Goal: Communication & Community: Answer question/provide support

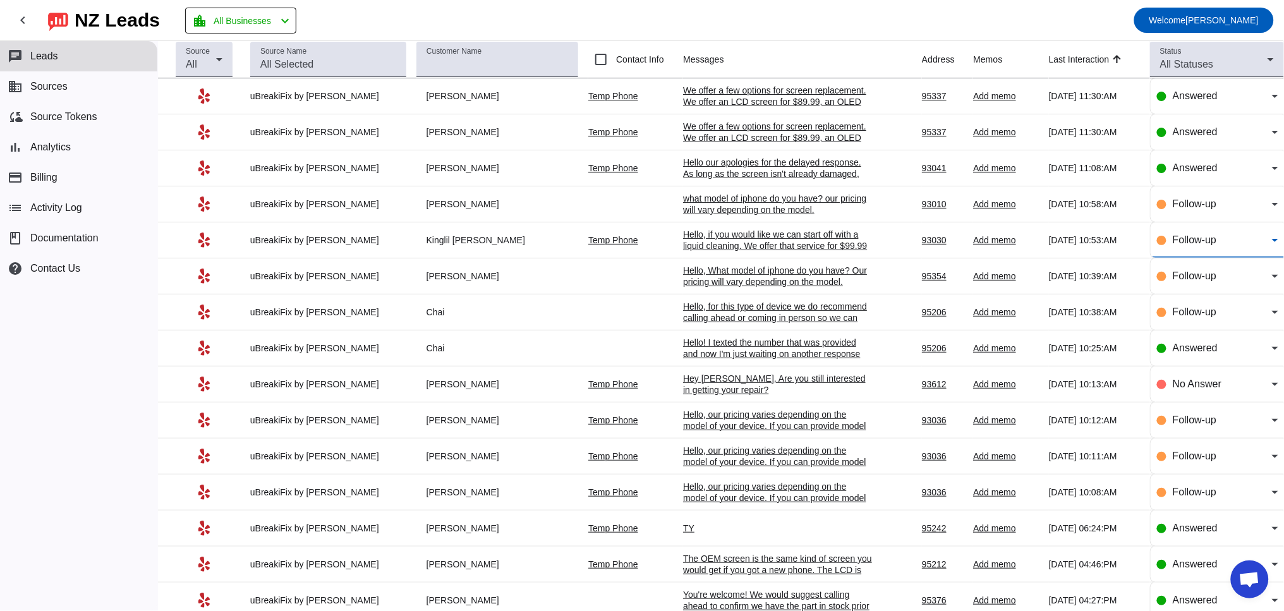
click at [1172, 245] on span "Follow-up" at bounding box center [1194, 239] width 44 height 11
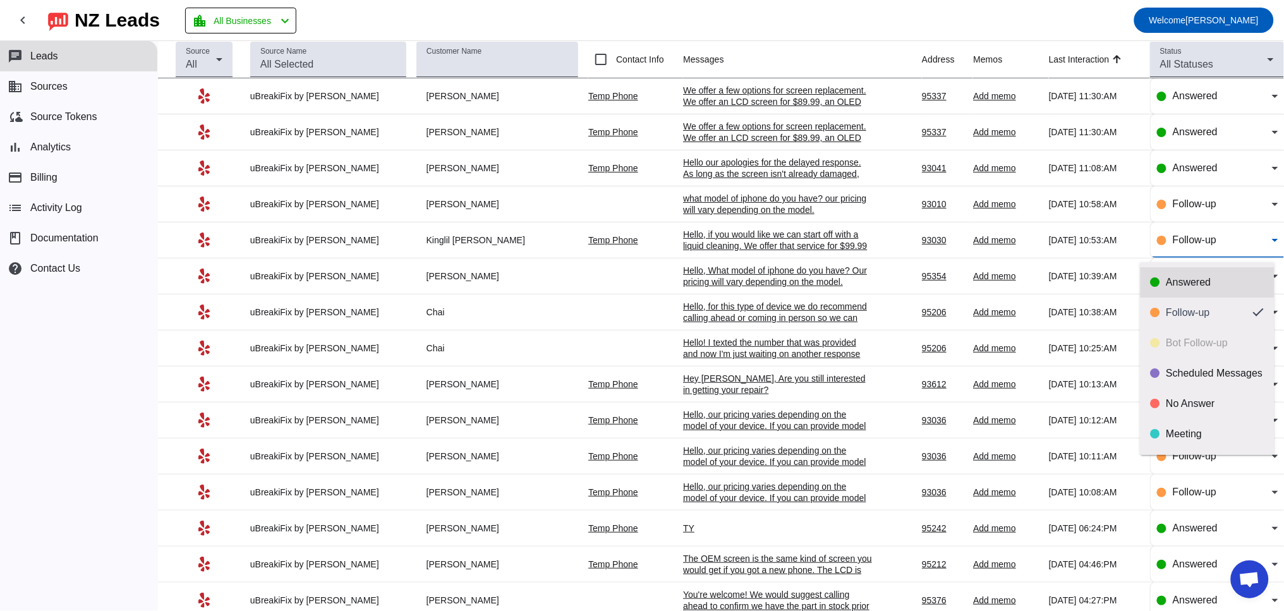
click at [1172, 281] on div "Answered" at bounding box center [1215, 282] width 98 height 13
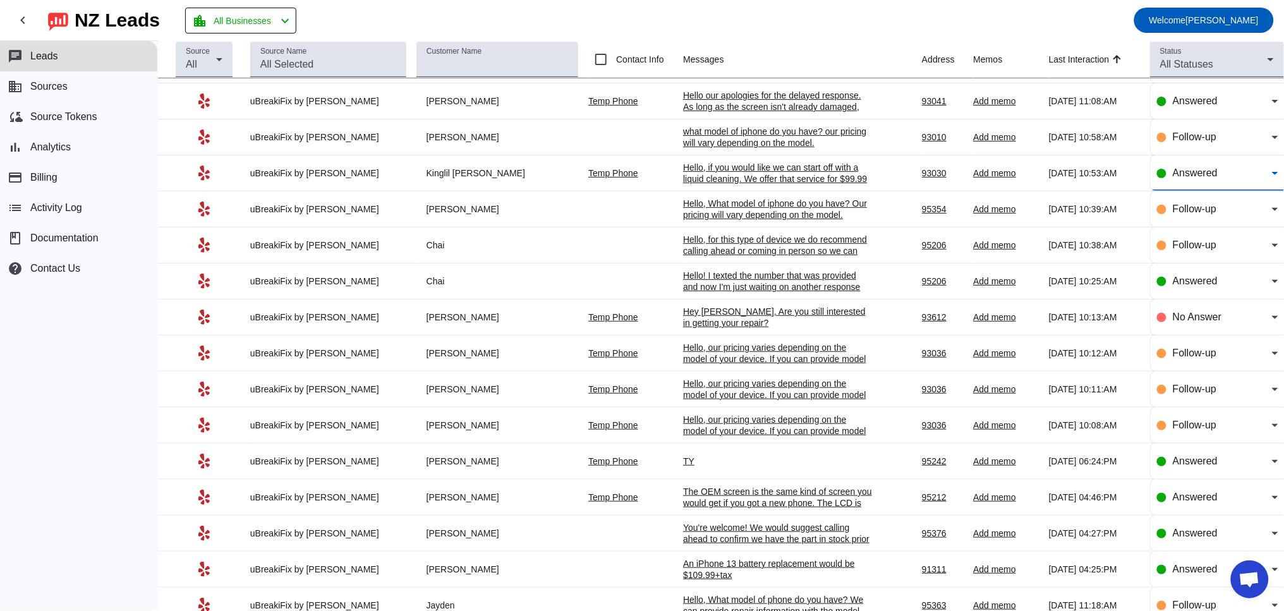
scroll to position [117, 0]
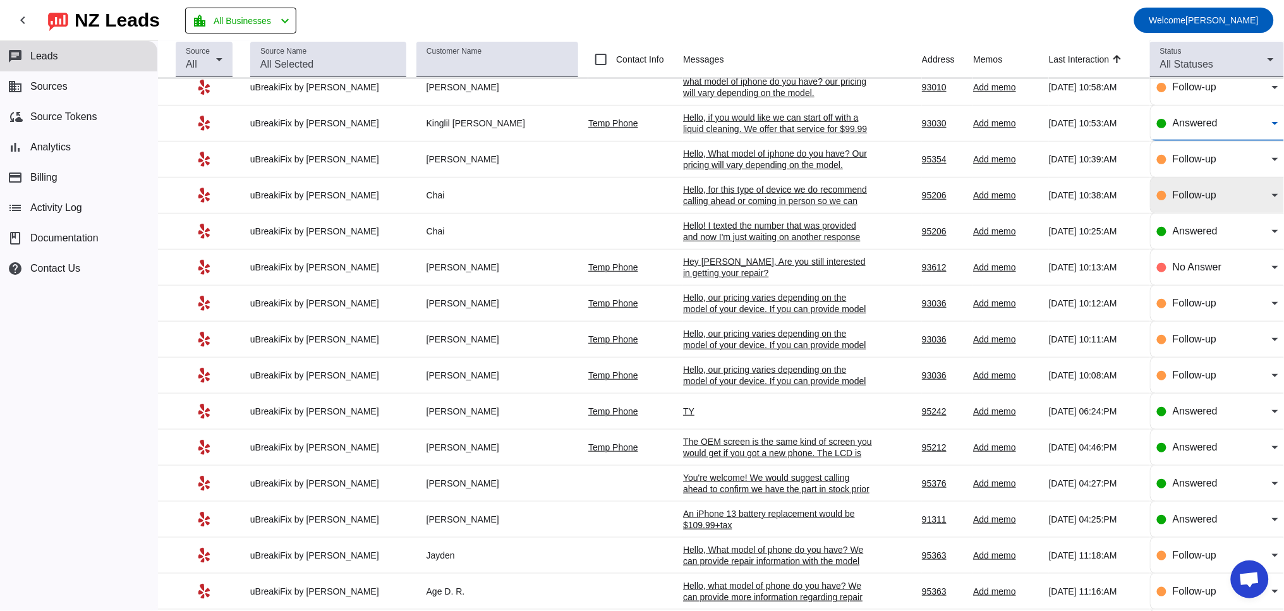
click at [1172, 190] on div "Follow-up" at bounding box center [1217, 195] width 121 height 35
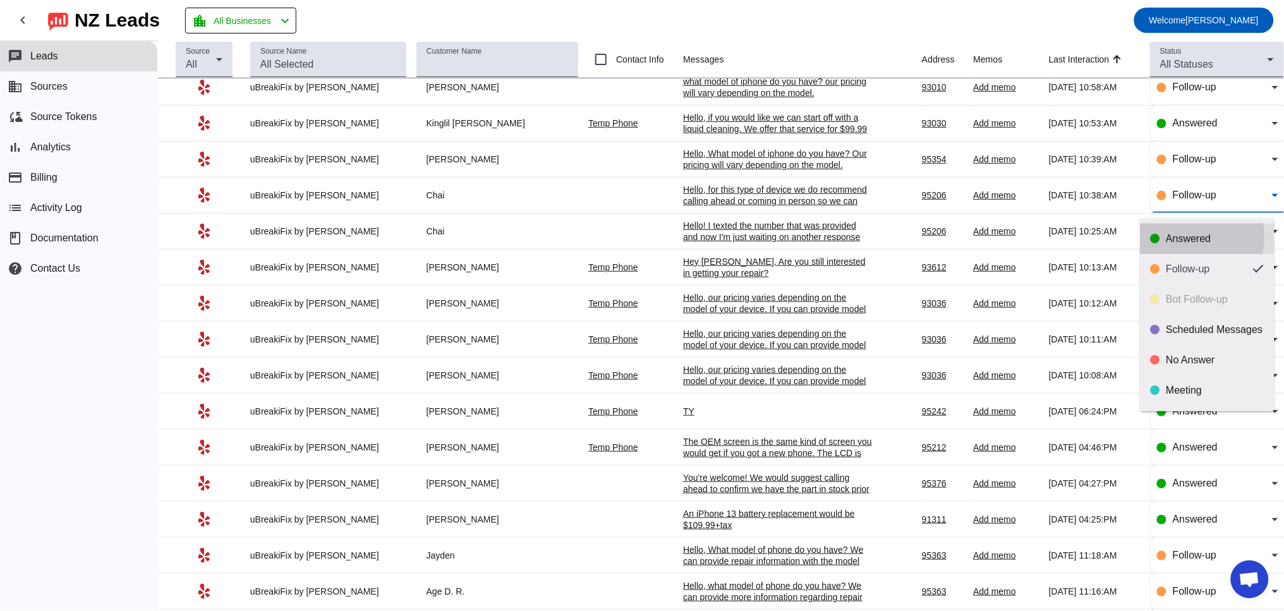
click at [1177, 237] on div "Answered" at bounding box center [1215, 238] width 98 height 13
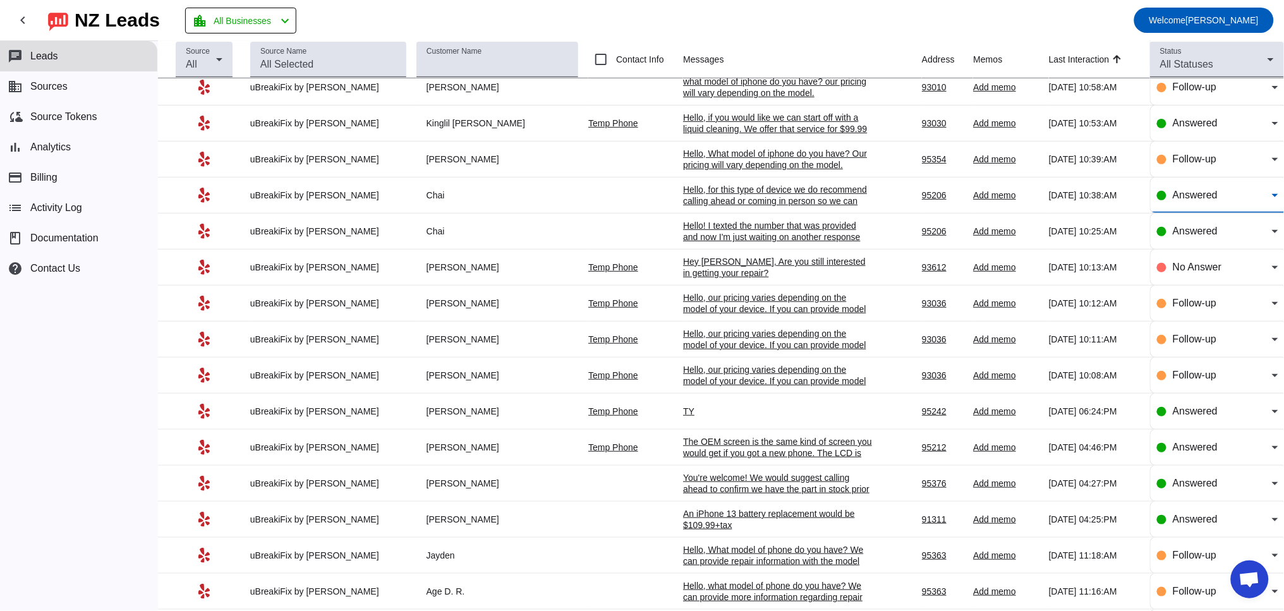
click at [750, 233] on div "Hello! I texted the number that was provided and now I'm just waiting on anothe…" at bounding box center [778, 231] width 190 height 23
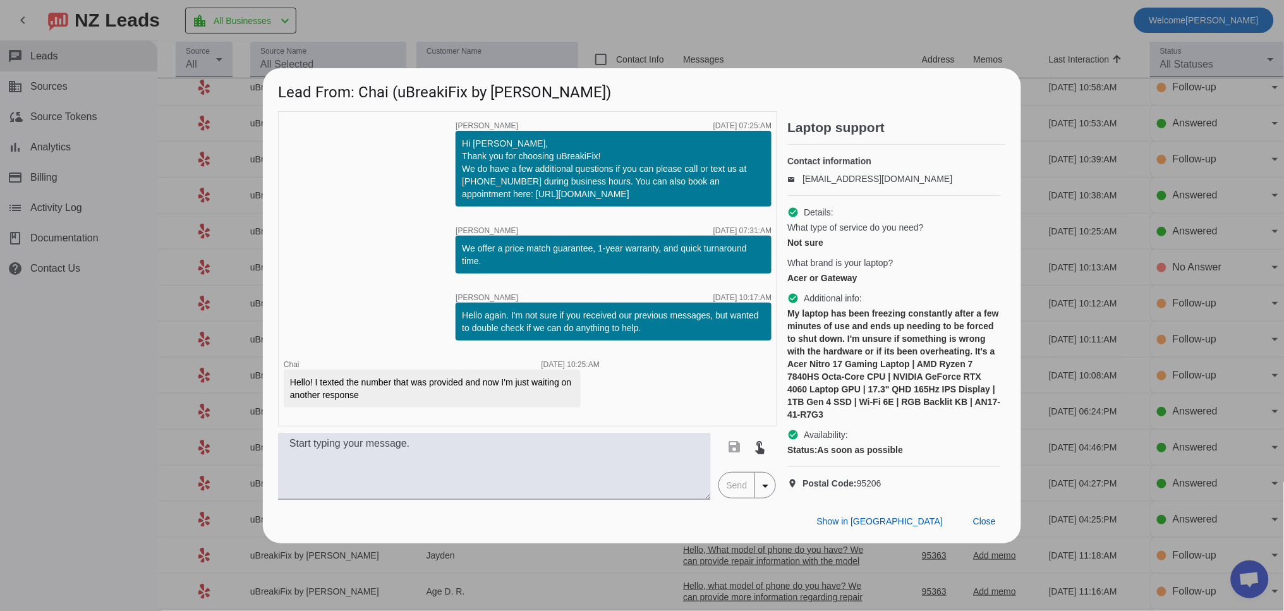
drag, startPoint x: 998, startPoint y: 536, endPoint x: 952, endPoint y: 332, distance: 209.8
click at [963, 349] on div "Lead From: Chai (uBreakiFix by Asurion) timer close [PERSON_NAME] [DATE] 07:25:…" at bounding box center [642, 305] width 758 height 475
click at [996, 533] on span at bounding box center [984, 521] width 43 height 23
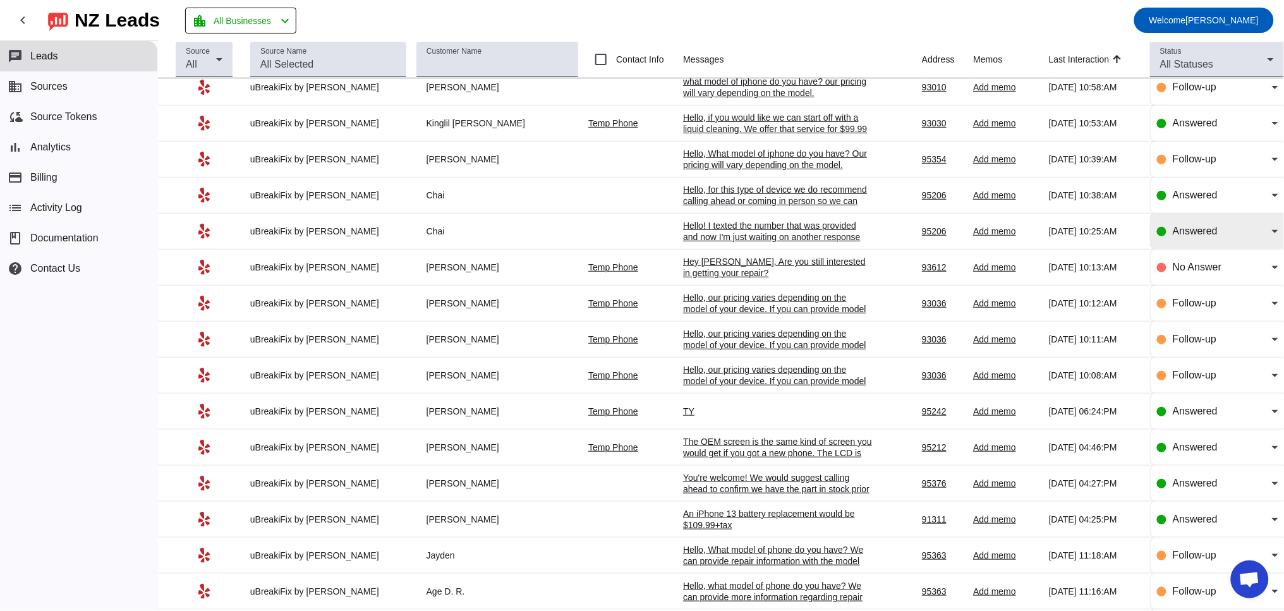
click at [1195, 236] on span "Answered" at bounding box center [1194, 231] width 45 height 11
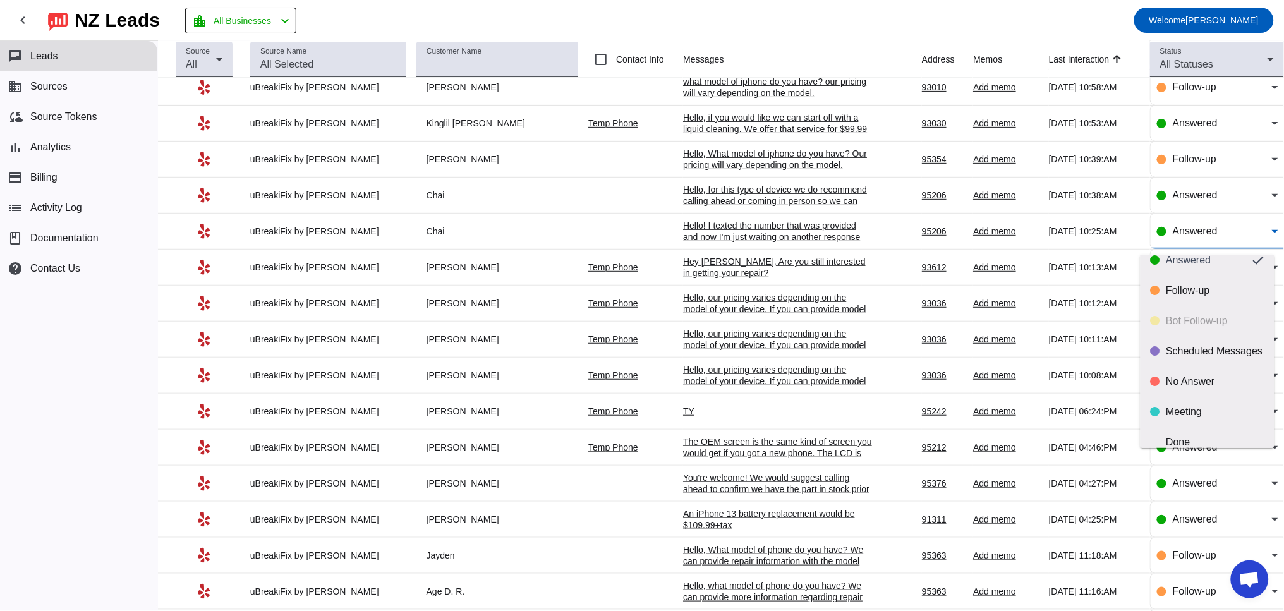
scroll to position [29, 0]
click at [1188, 428] on div "Done" at bounding box center [1215, 428] width 98 height 13
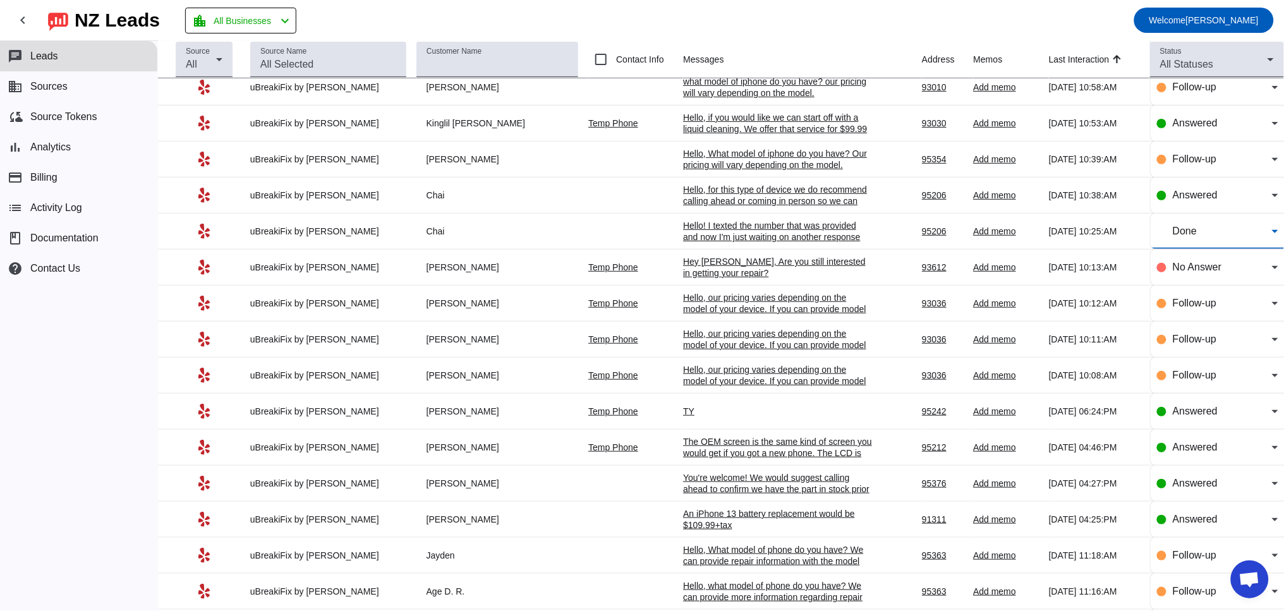
click at [726, 279] on div "Hey [PERSON_NAME], Are you still interested in getting your repair?​" at bounding box center [778, 267] width 190 height 23
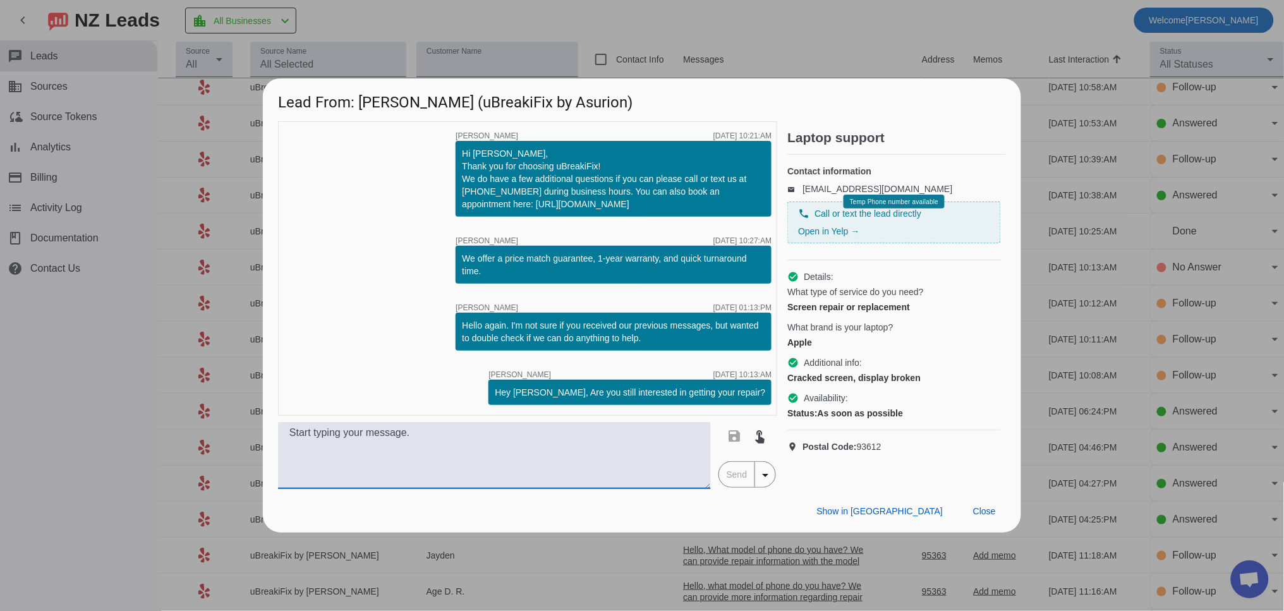
click at [372, 484] on textarea at bounding box center [494, 455] width 433 height 67
click at [357, 450] on textarea at bounding box center [494, 455] width 433 height 67
paste textarea "Which iPhone do you have? Our pricing varies by model. Once we have the model, …"
type textarea "Which iPhone do you have? Our pricing varies by model. Once we have the model, …"
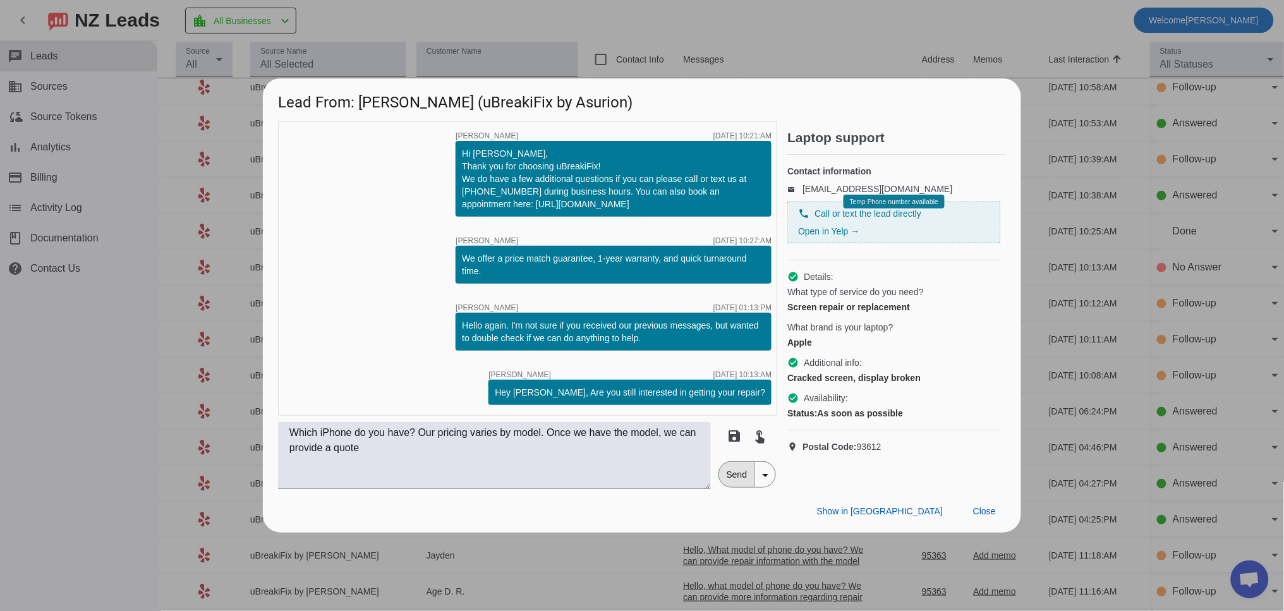
click at [737, 479] on span "Send" at bounding box center [737, 474] width 36 height 25
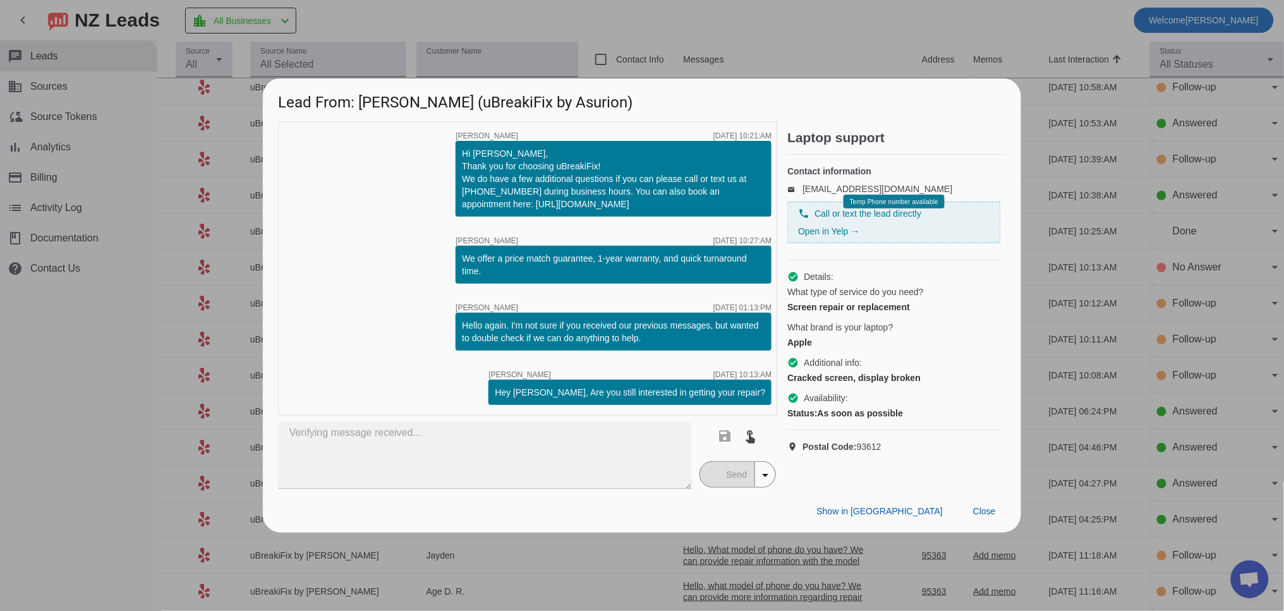
click at [764, 473] on mat-icon "arrow_drop_down" at bounding box center [764, 474] width 15 height 15
click at [788, 466] on div at bounding box center [642, 305] width 1284 height 611
click at [996, 515] on span at bounding box center [984, 511] width 43 height 23
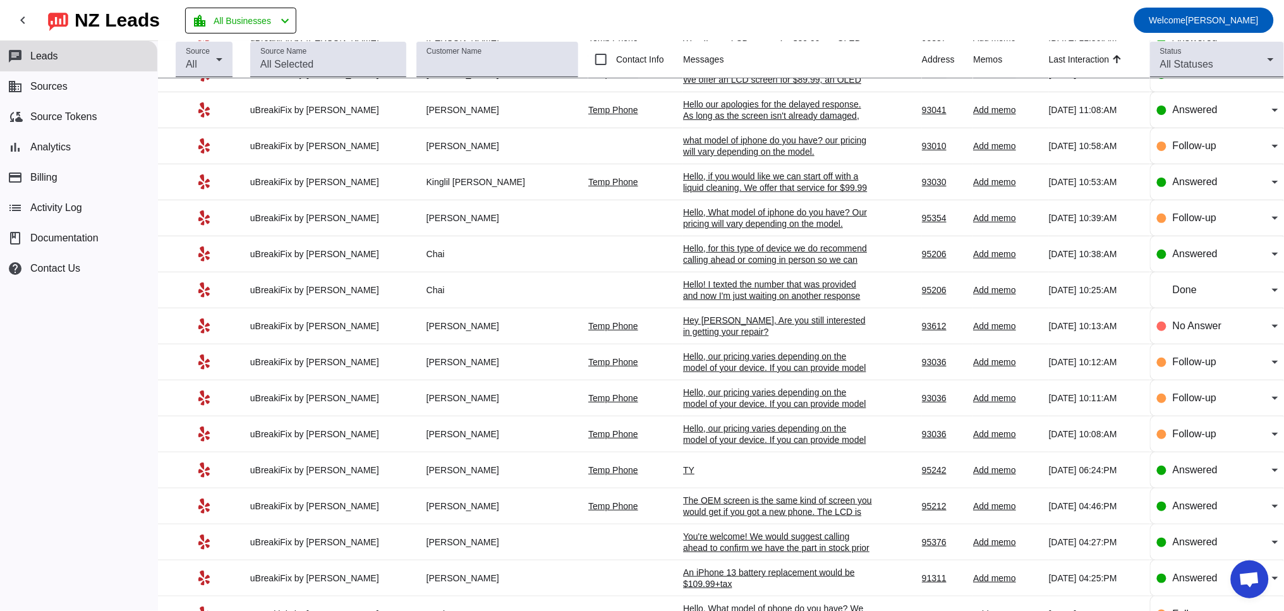
scroll to position [0, 0]
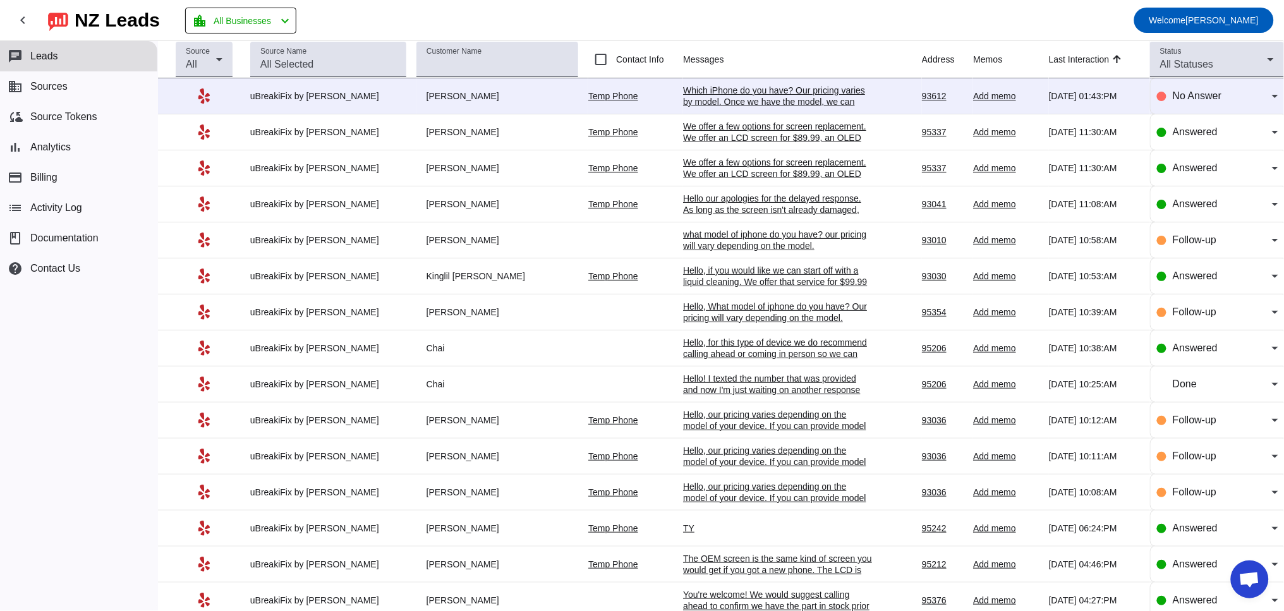
click at [734, 97] on div "Which iPhone do you have? Our pricing varies by model. Once we have the model, …" at bounding box center [778, 102] width 190 height 34
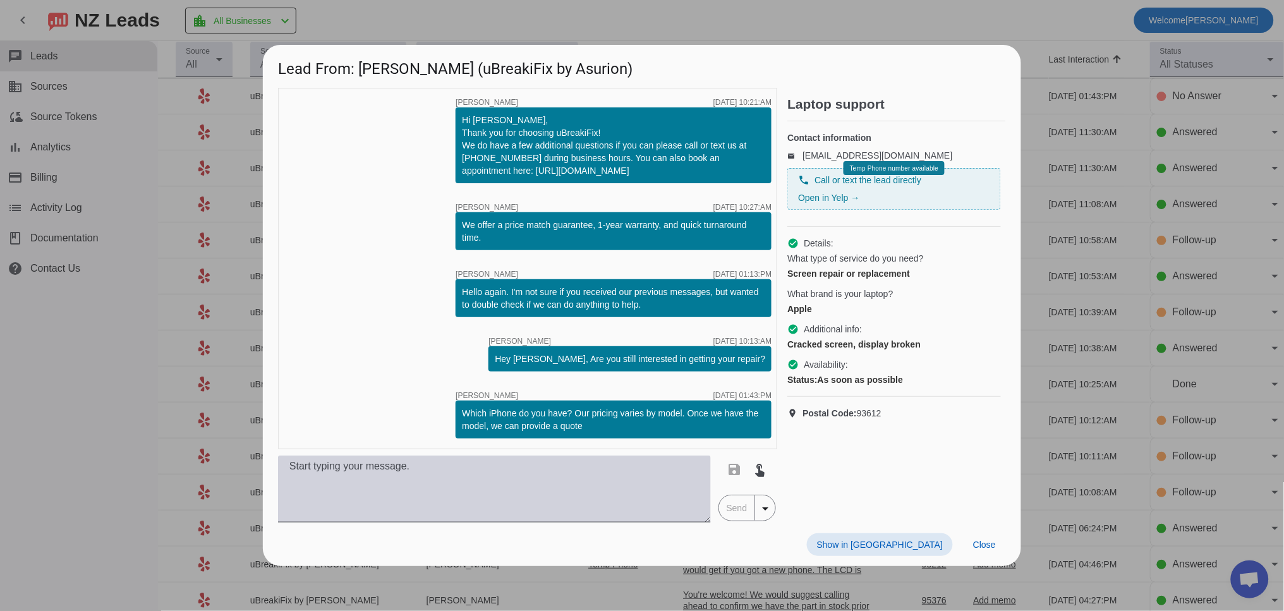
click at [445, 478] on textarea at bounding box center [494, 488] width 433 height 67
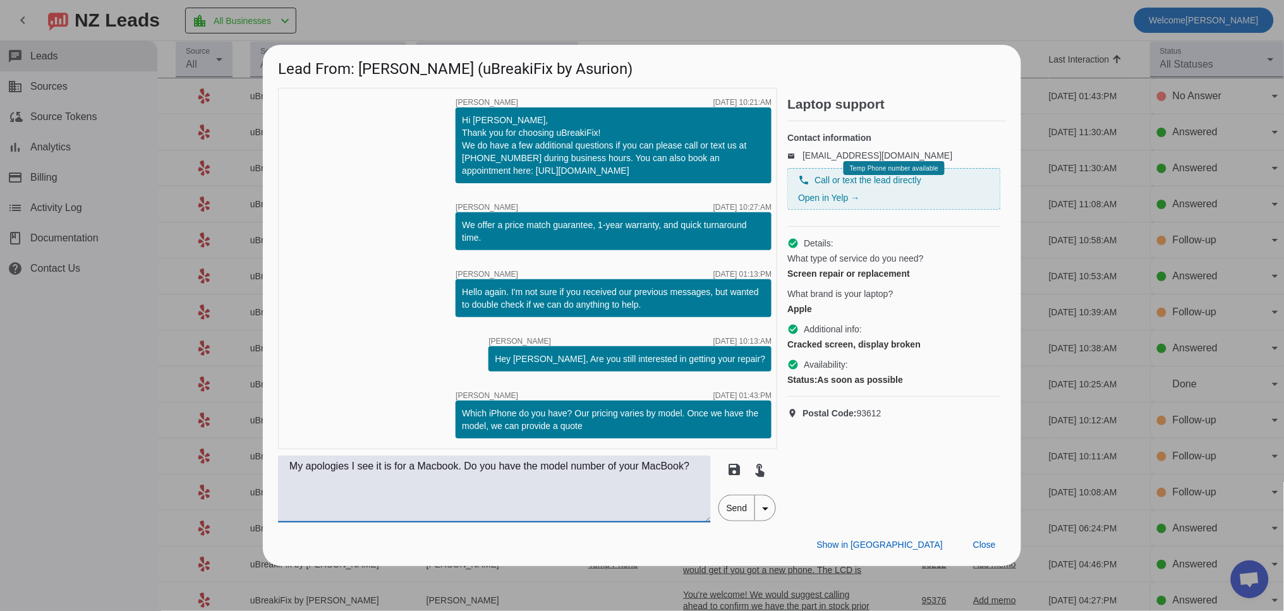
click at [447, 468] on textarea "My apologies I see it is for a Macbook. Do you have the model number of your Ma…" at bounding box center [494, 488] width 433 height 67
click at [423, 482] on textarea "My apologies I see it is for a MacBook. Do you have the model number of your Ma…" at bounding box center [494, 488] width 433 height 67
click at [365, 488] on textarea "My apologies I see it is for a MacBook. Do you have the model number of your Ma…" at bounding box center [494, 488] width 433 height 67
type textarea "My apologies I see it is for a MacBook. Do you have the model number of your Ma…"
click at [745, 510] on span "Send" at bounding box center [737, 507] width 36 height 25
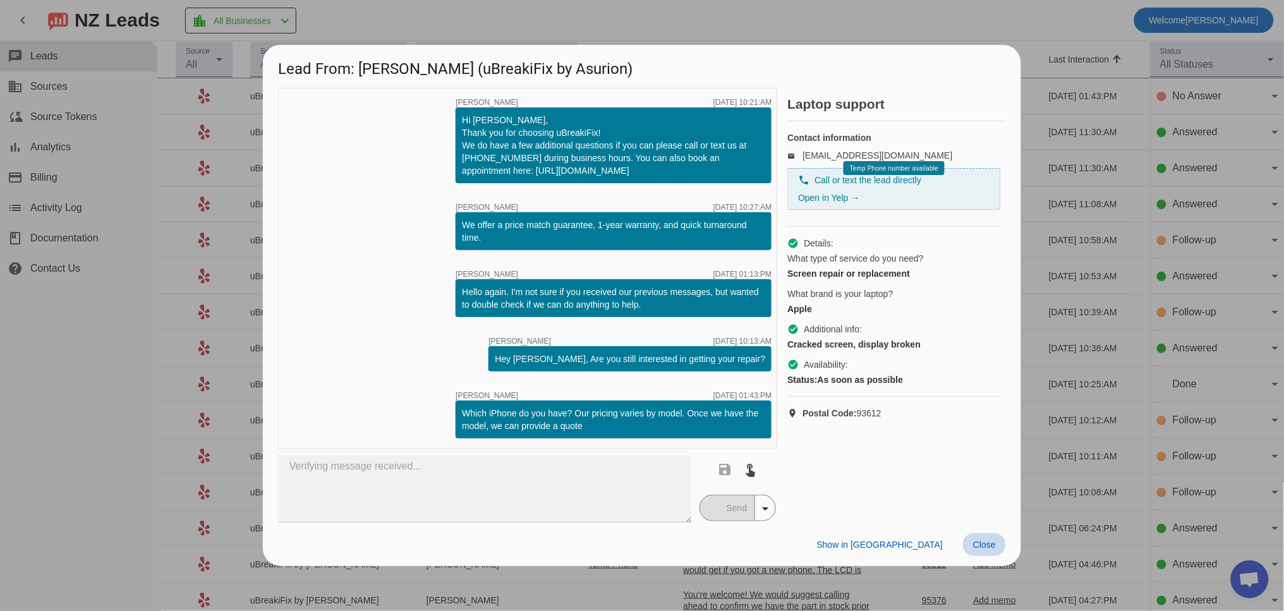
click at [978, 548] on span "Close" at bounding box center [984, 544] width 23 height 10
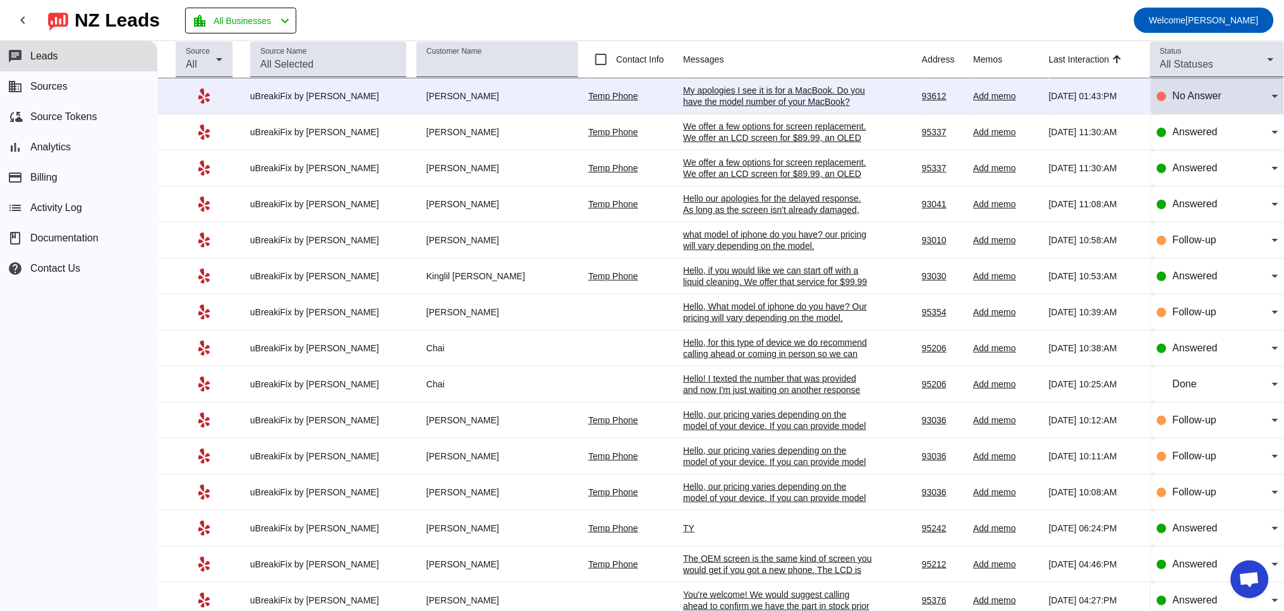
click at [1172, 101] on span "No Answer" at bounding box center [1196, 95] width 49 height 11
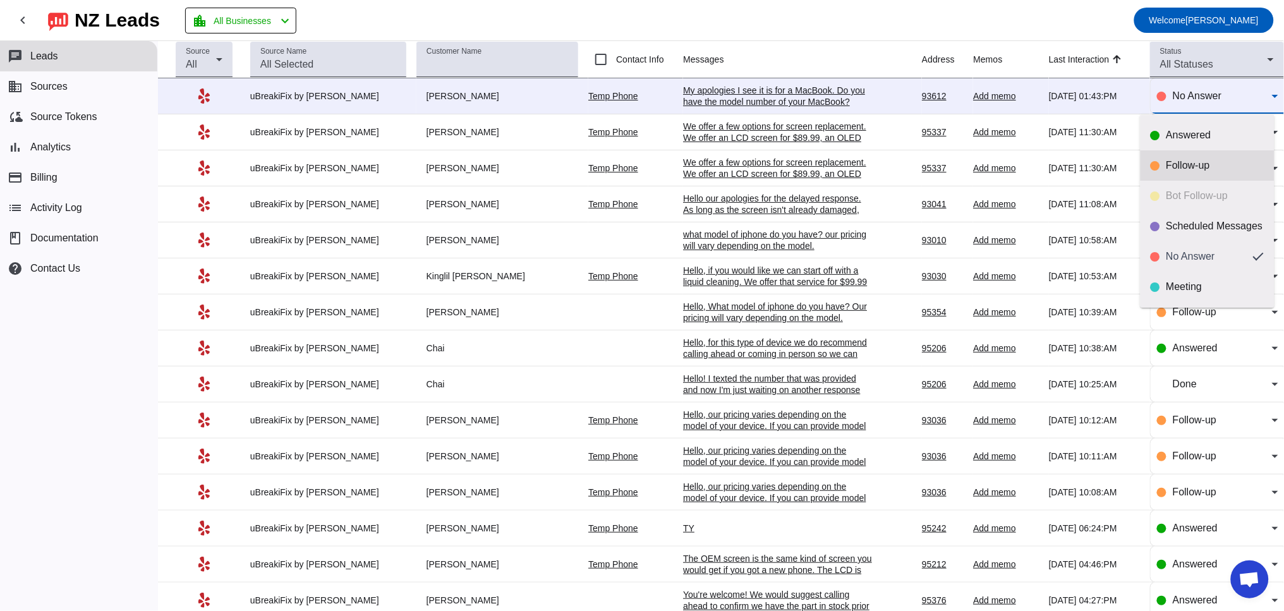
click at [1176, 168] on div "Follow-up" at bounding box center [1215, 165] width 98 height 13
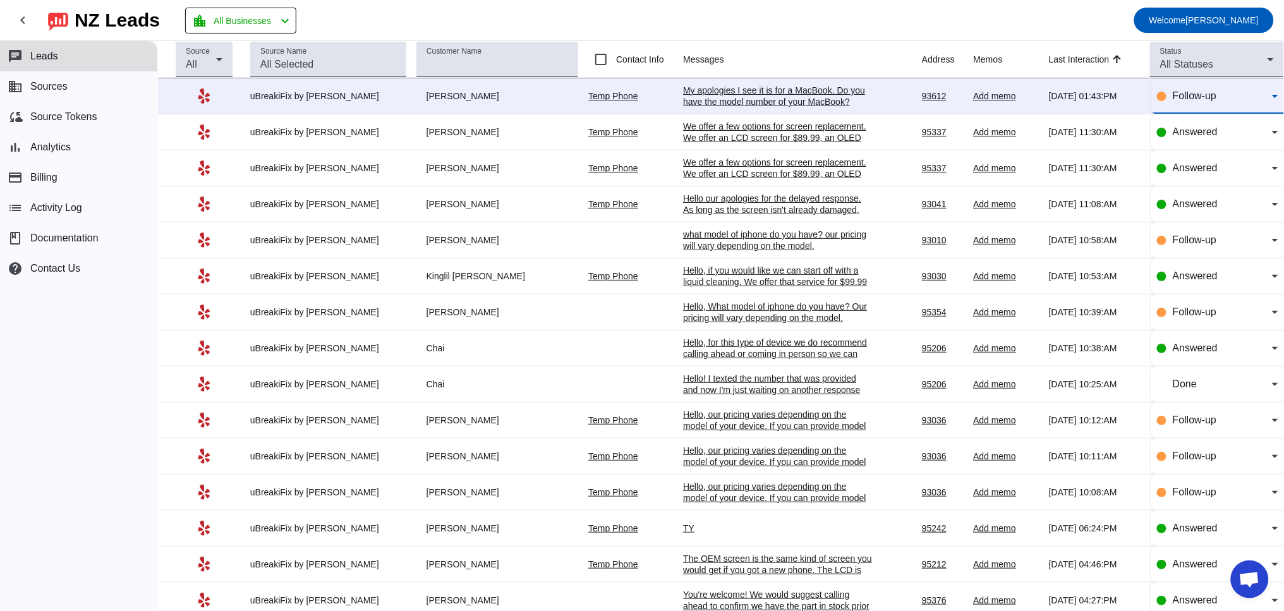
click at [776, 96] on div "My apologies I see it is for a MacBook. Do you have the model number of your Ma…" at bounding box center [778, 96] width 190 height 23
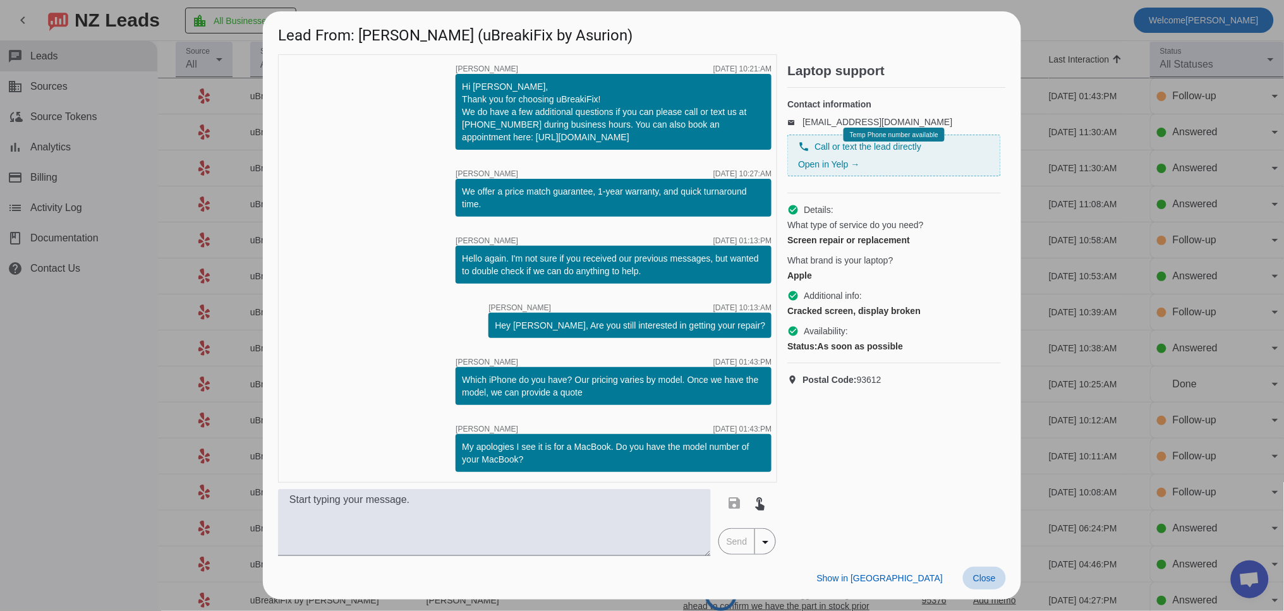
click at [986, 573] on span "Close" at bounding box center [984, 578] width 23 height 10
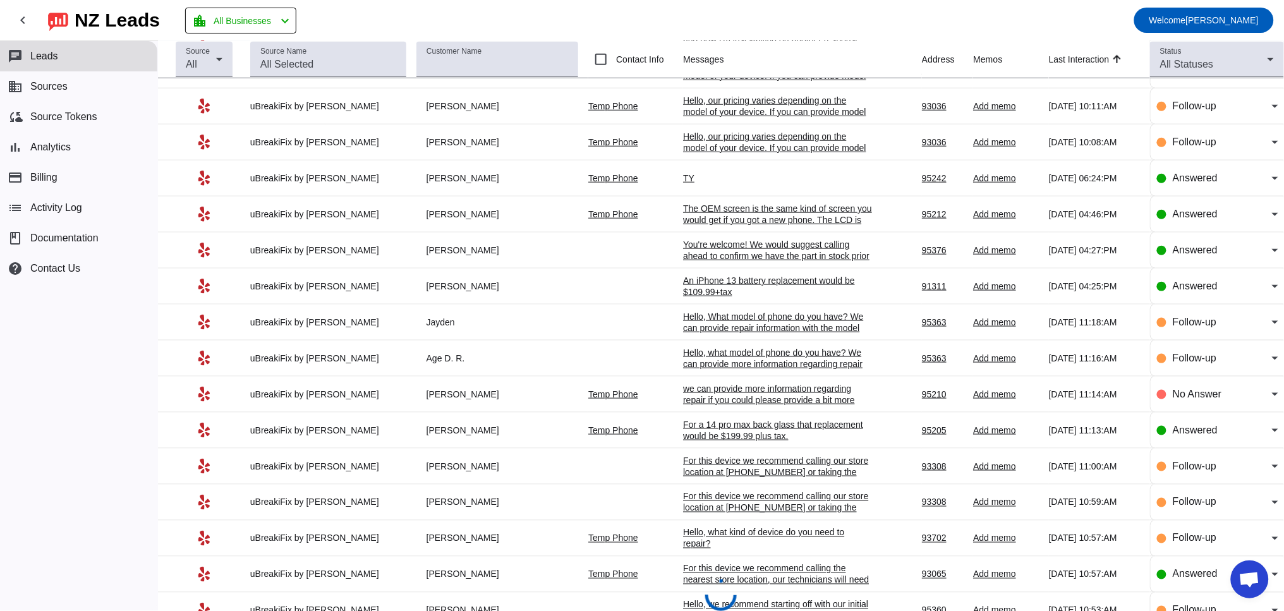
scroll to position [351, 0]
click at [683, 183] on div "TY" at bounding box center [778, 177] width 190 height 11
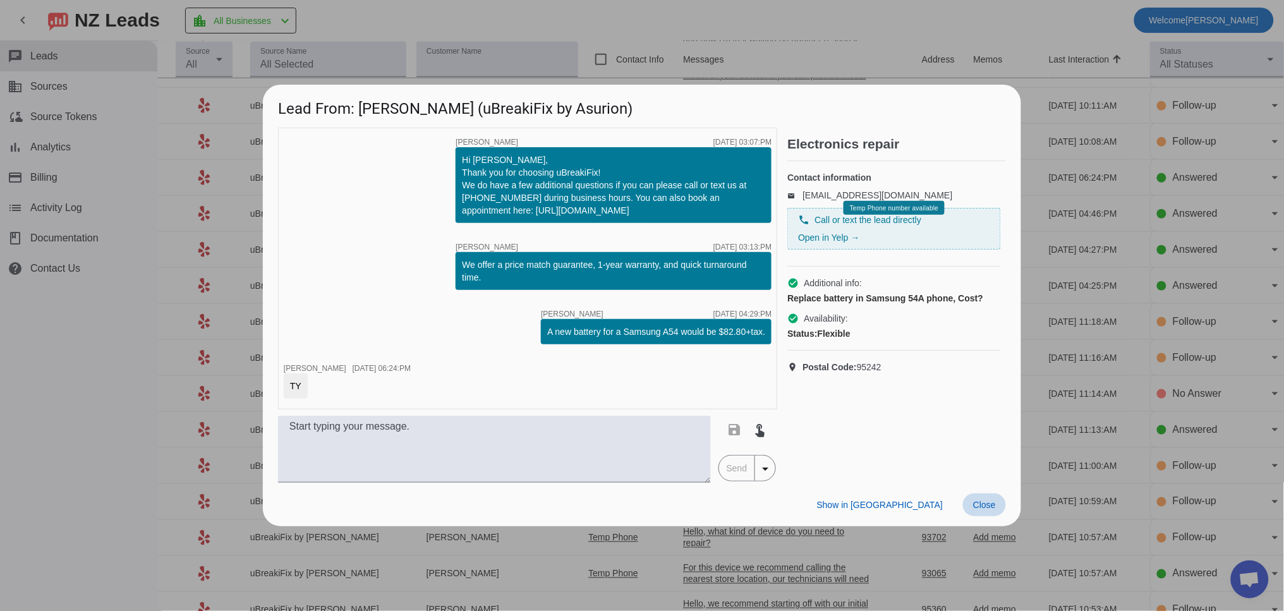
click at [986, 500] on span "Close" at bounding box center [984, 505] width 23 height 10
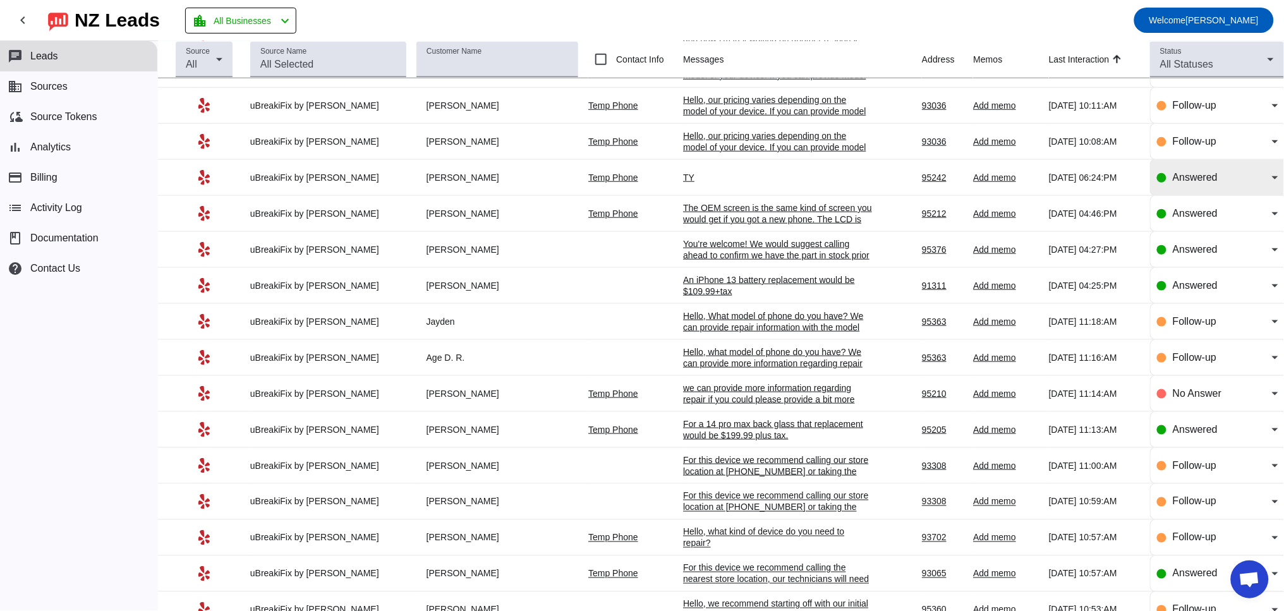
click at [1217, 173] on div "Answered" at bounding box center [1217, 177] width 121 height 35
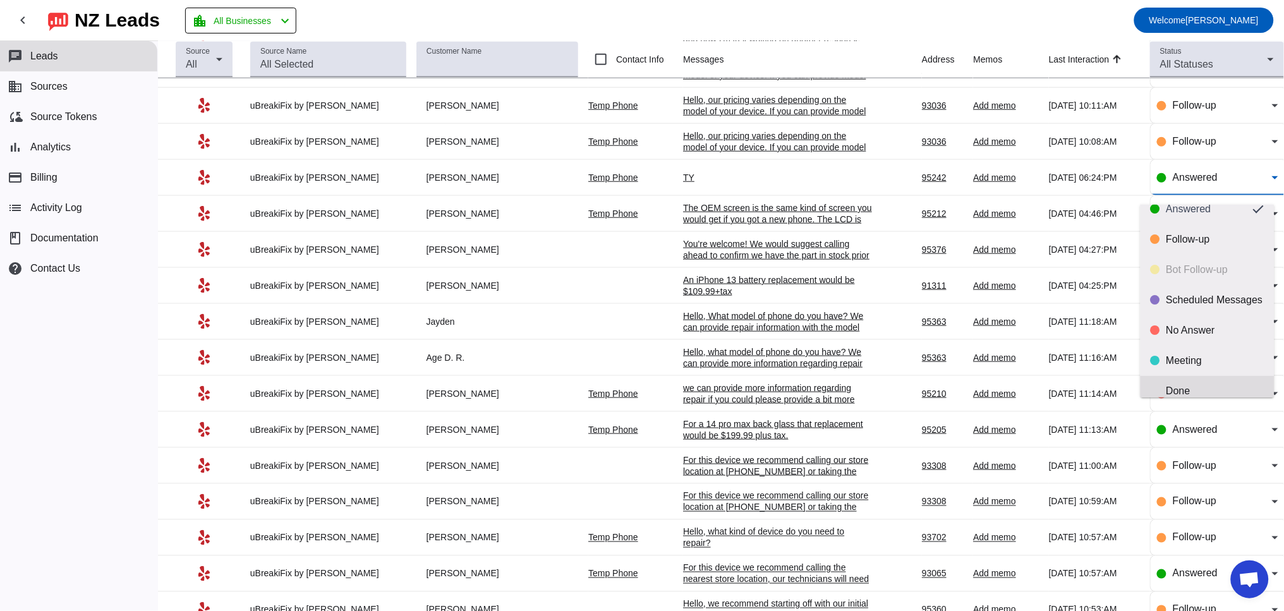
scroll to position [30, 0]
click at [1188, 375] on div "Done" at bounding box center [1215, 377] width 98 height 13
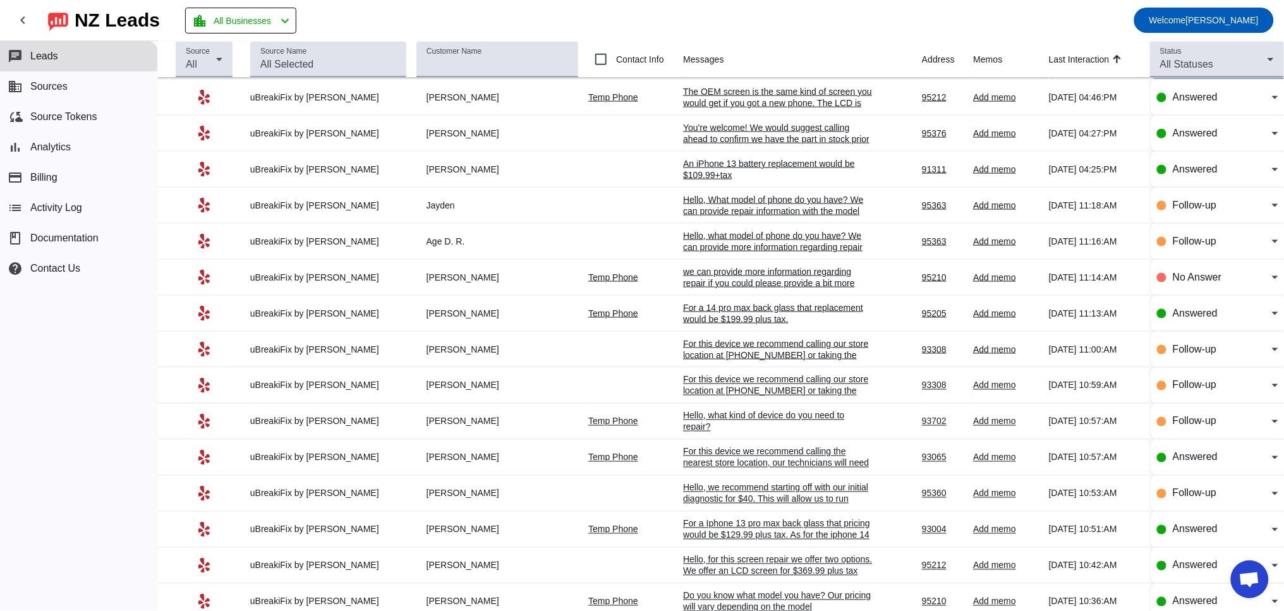
scroll to position [467, 0]
click at [711, 292] on div "we can provide more information regarding repair if you could please provide a …" at bounding box center [778, 282] width 190 height 34
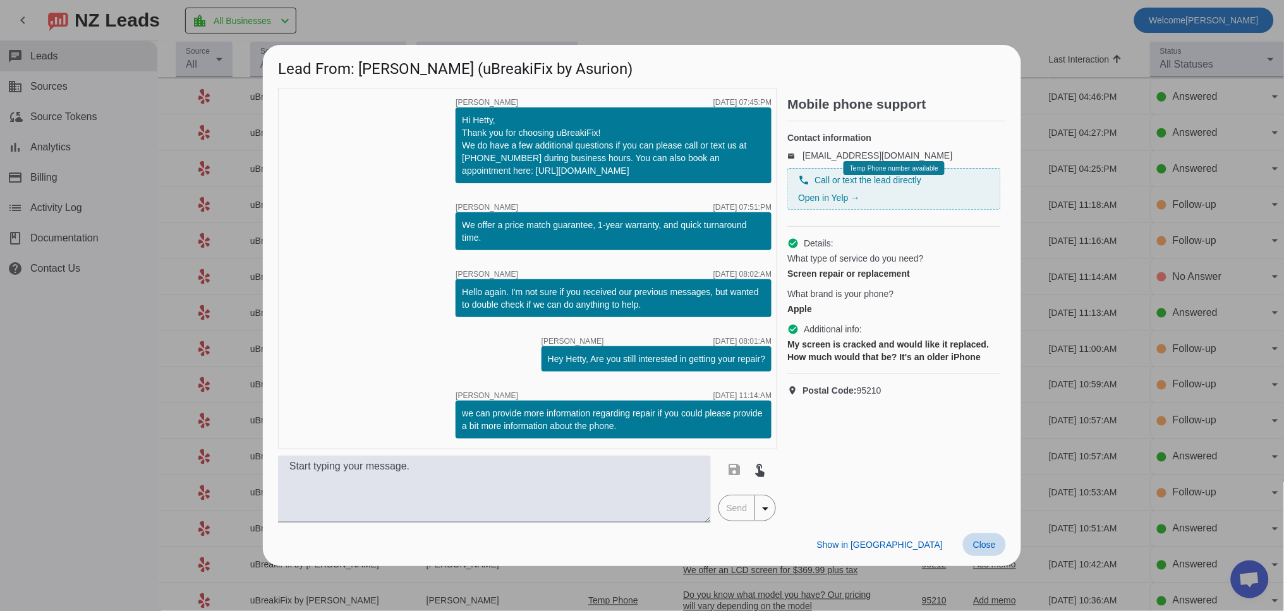
click at [989, 546] on span "Close" at bounding box center [984, 544] width 23 height 10
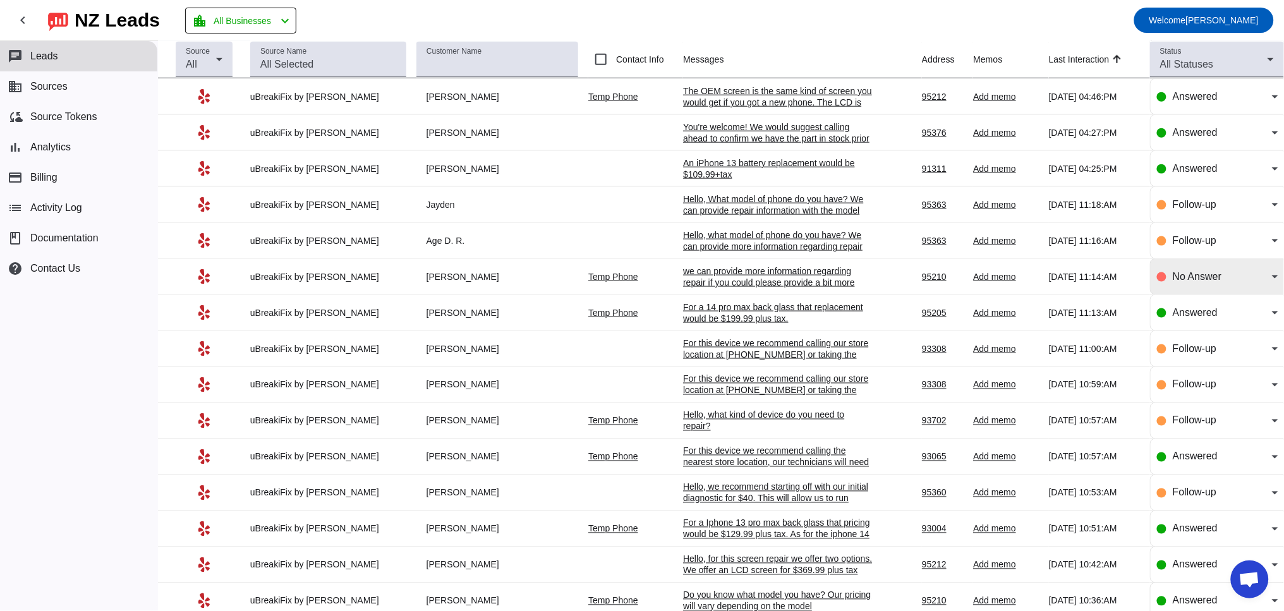
click at [1204, 282] on span "No Answer" at bounding box center [1196, 276] width 49 height 11
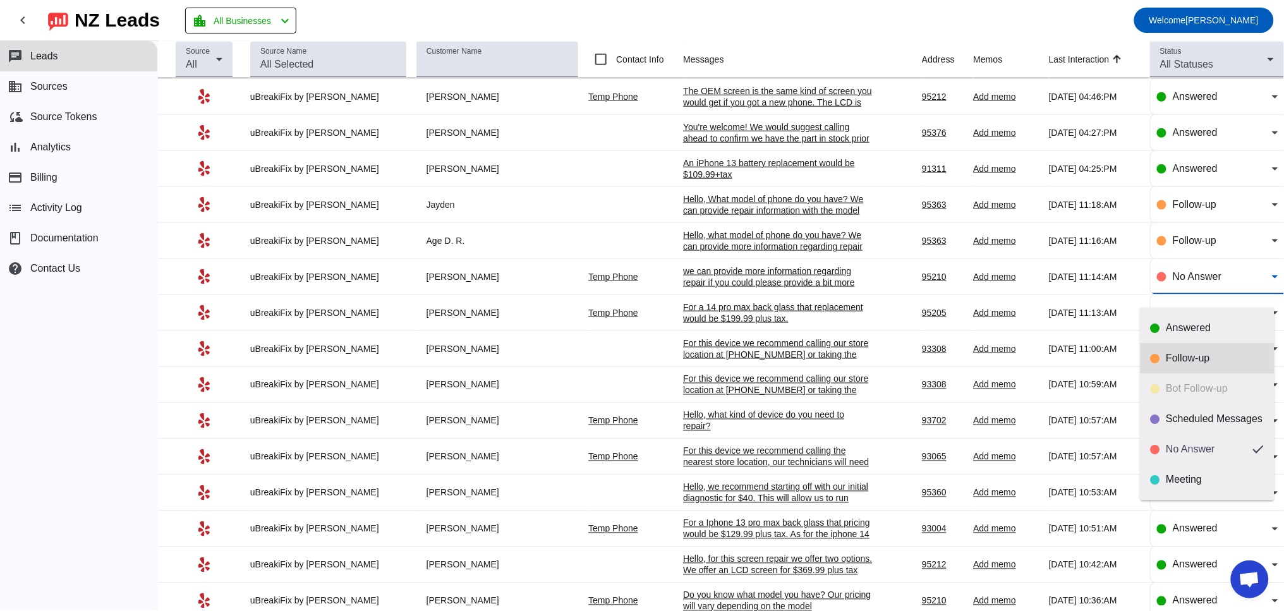
click at [1167, 365] on mat-option "Follow-up" at bounding box center [1207, 358] width 134 height 30
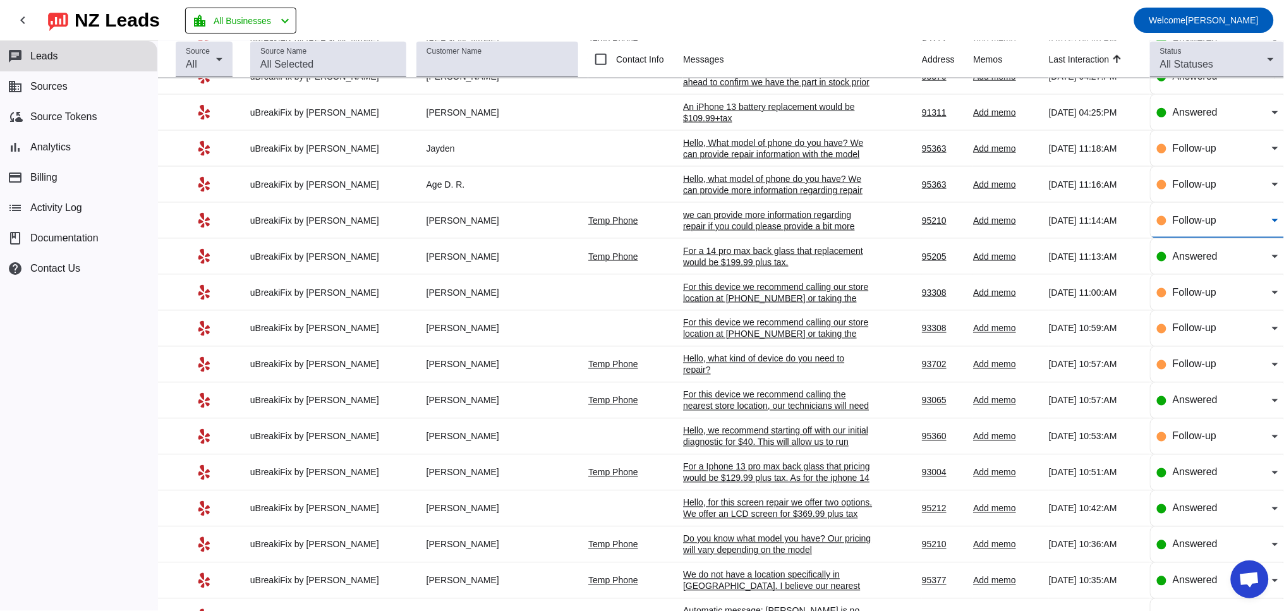
scroll to position [584, 0]
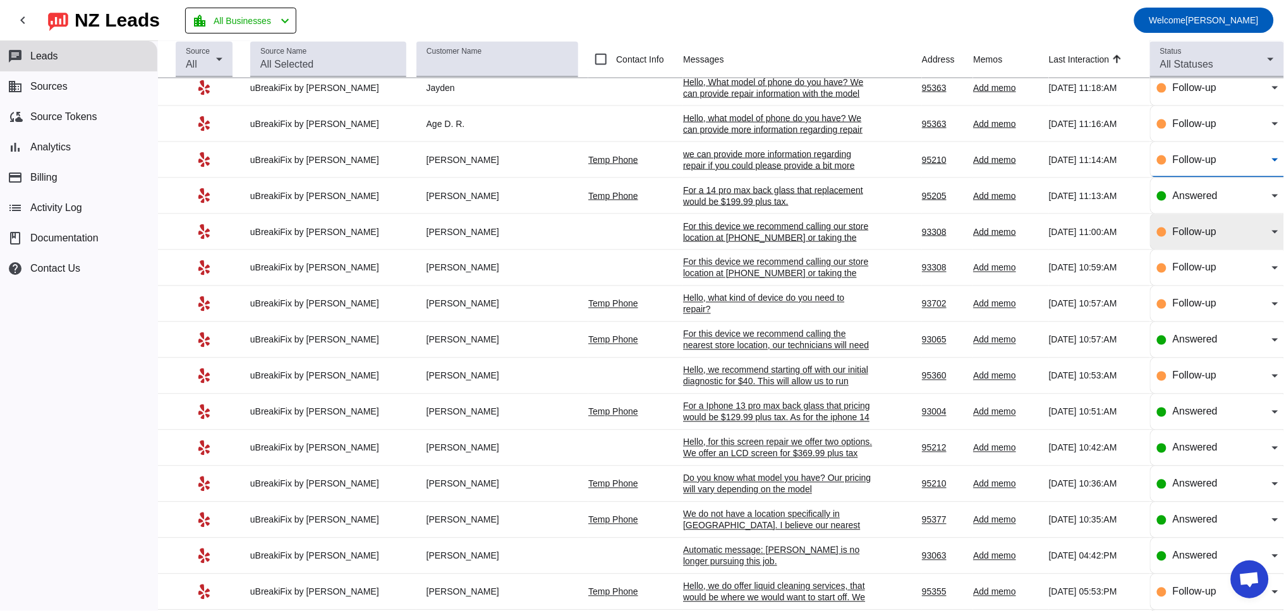
click at [1157, 239] on div "Follow-up" at bounding box center [1217, 231] width 121 height 15
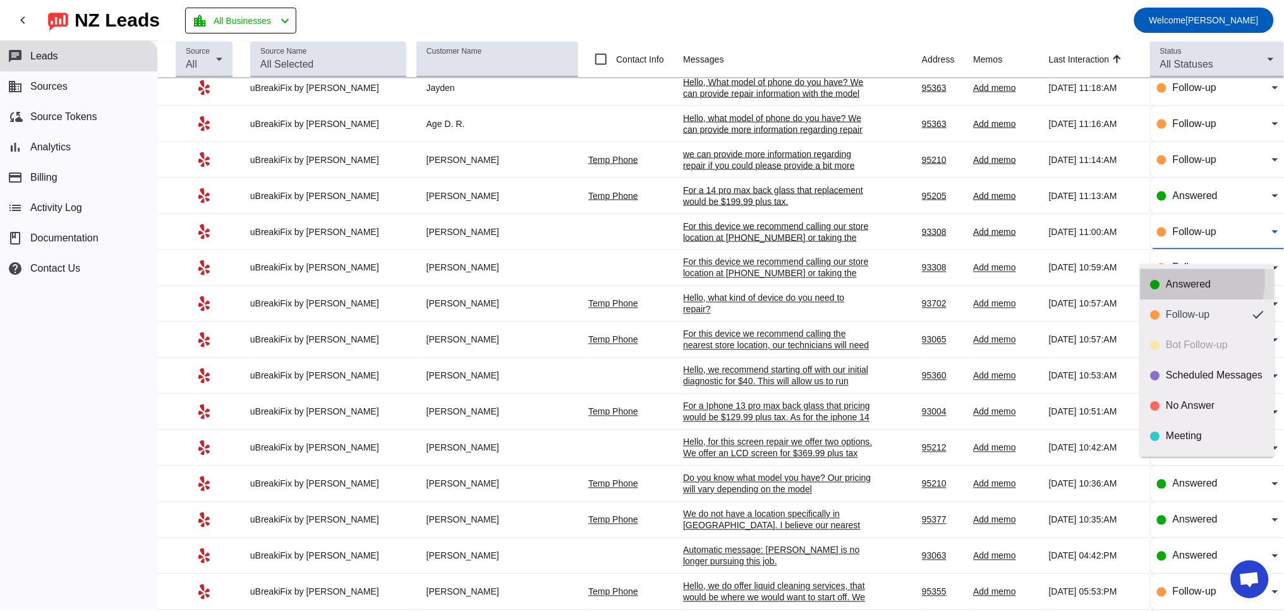
click at [1167, 279] on div "Answered" at bounding box center [1215, 284] width 98 height 13
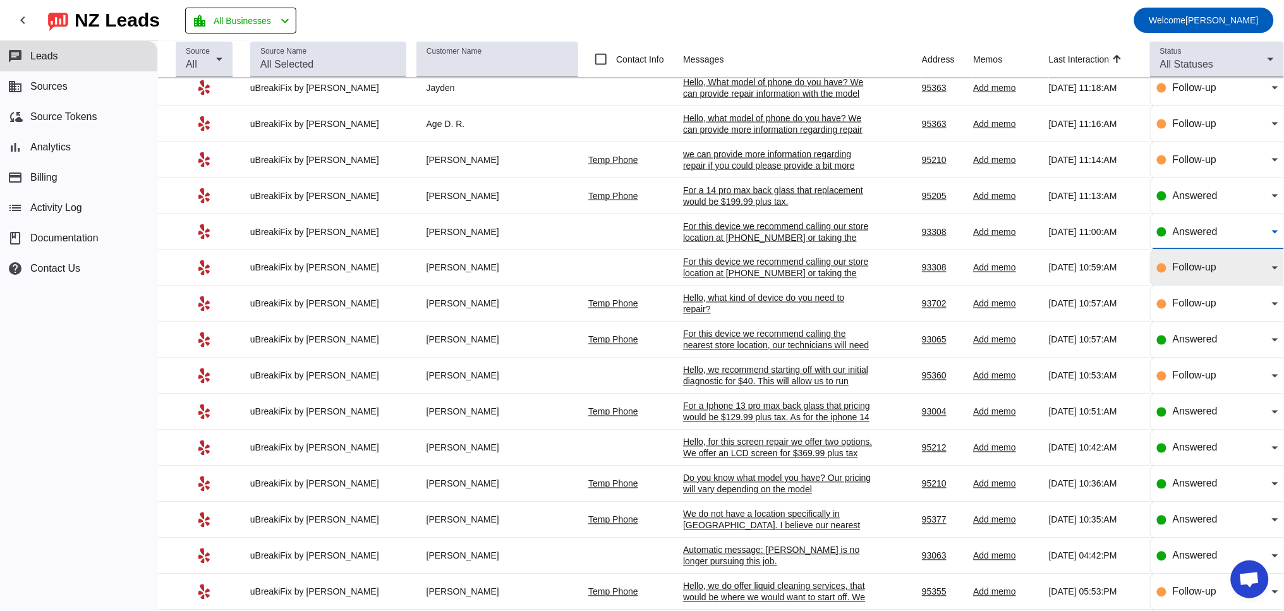
click at [1172, 286] on div "Follow-up" at bounding box center [1217, 267] width 121 height 35
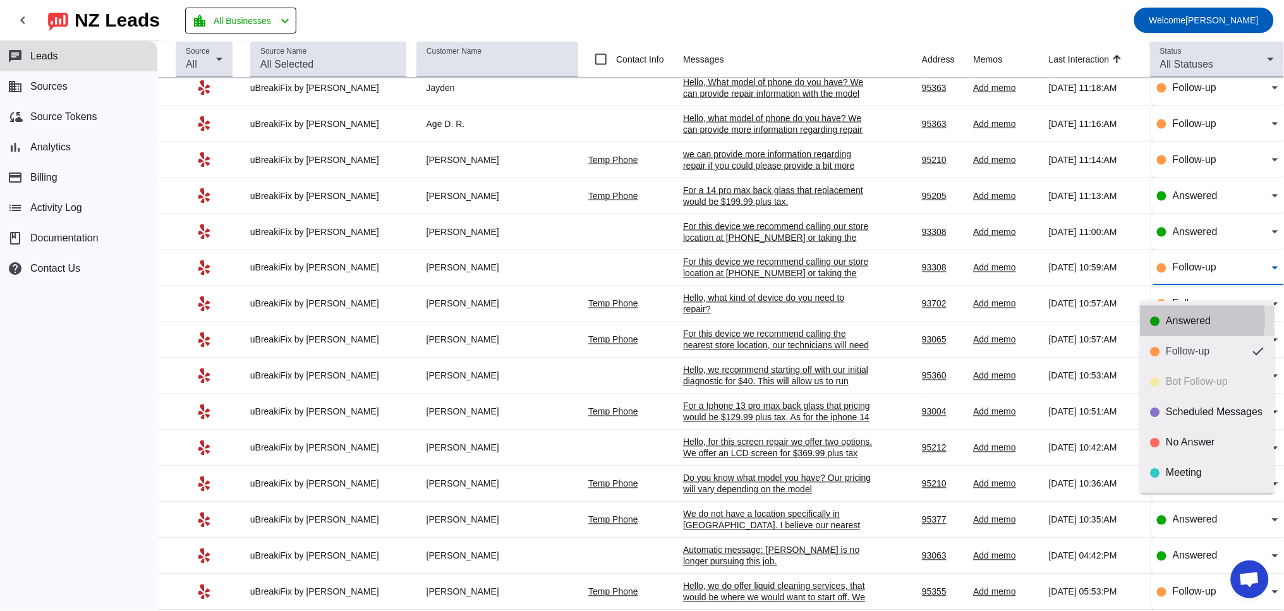
click at [1179, 319] on div "Answered" at bounding box center [1215, 321] width 98 height 13
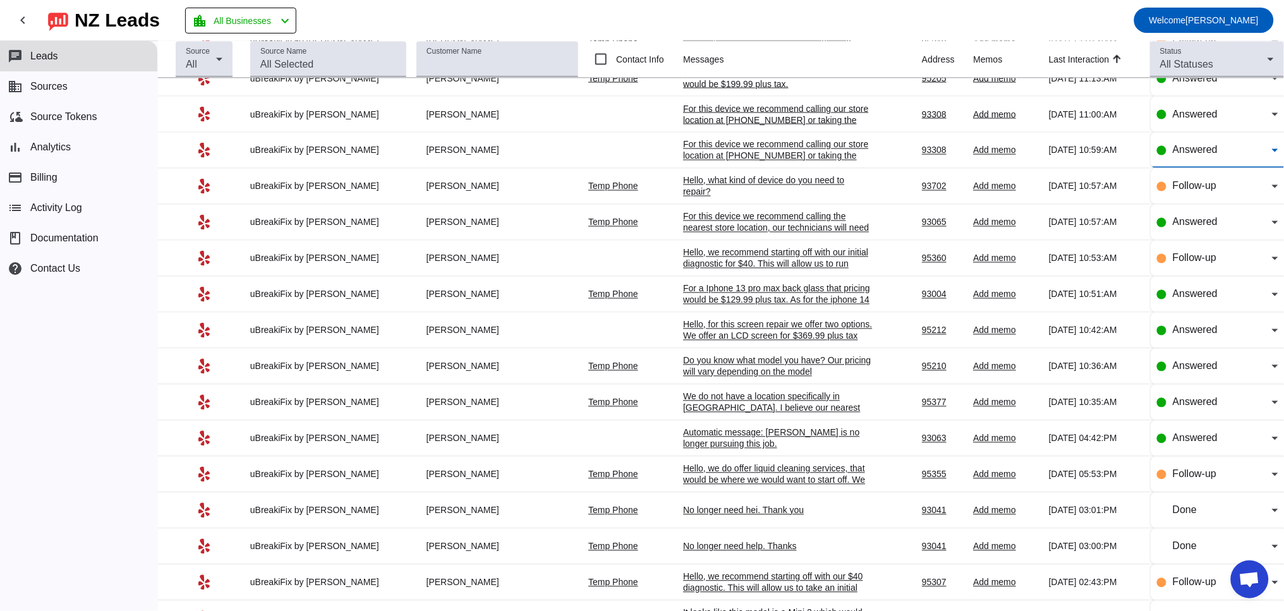
scroll to position [819, 0]
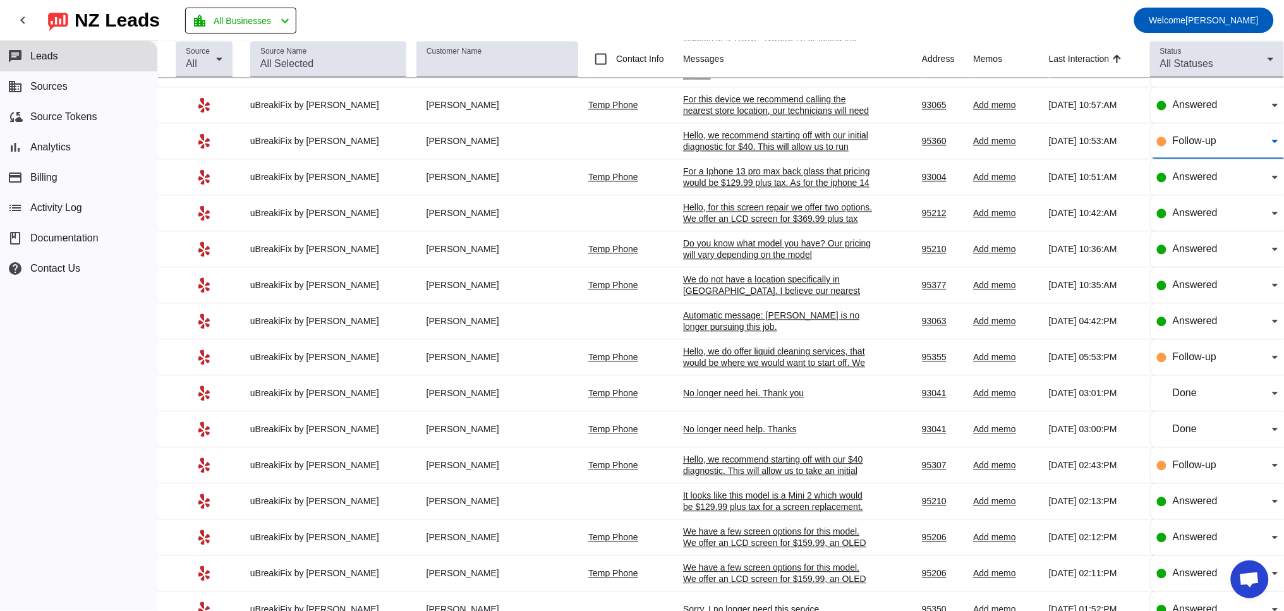
click at [1196, 147] on span "Follow-up" at bounding box center [1194, 141] width 44 height 11
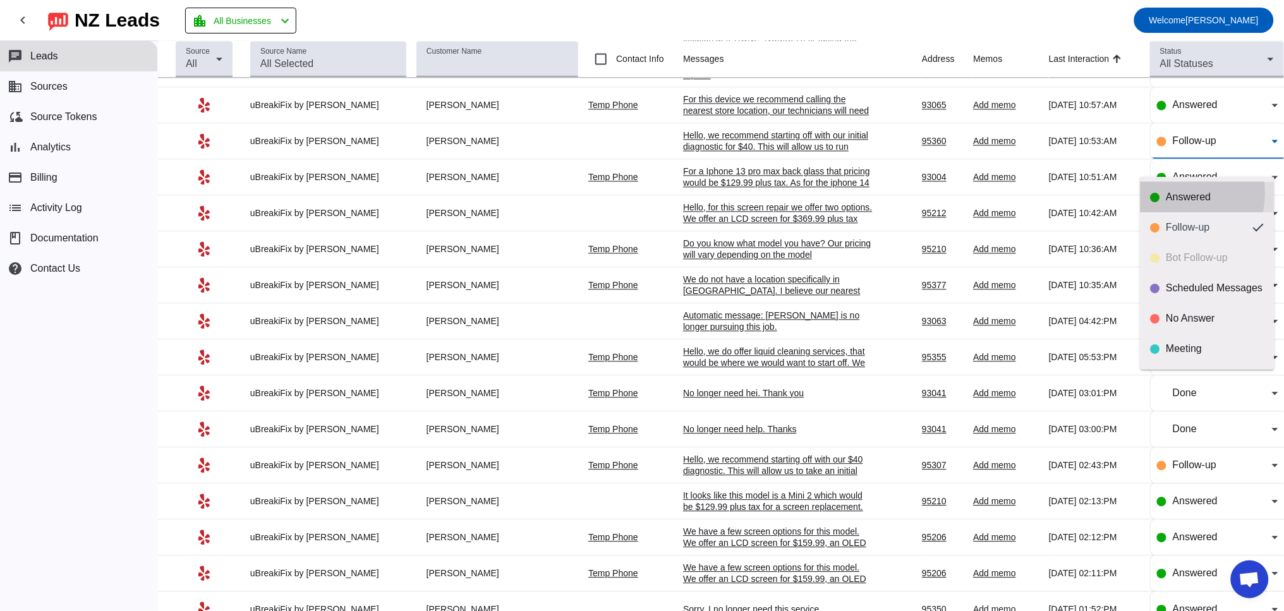
click at [1165, 193] on div "Answered" at bounding box center [1207, 197] width 114 height 13
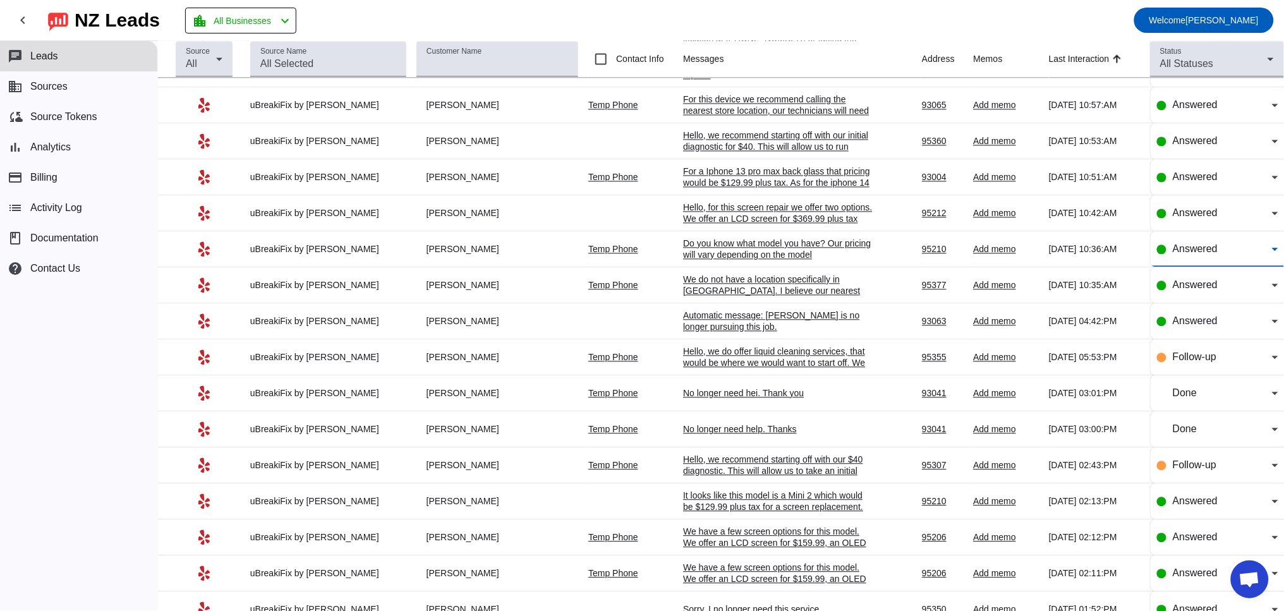
click at [1176, 255] on span "Answered" at bounding box center [1194, 249] width 45 height 11
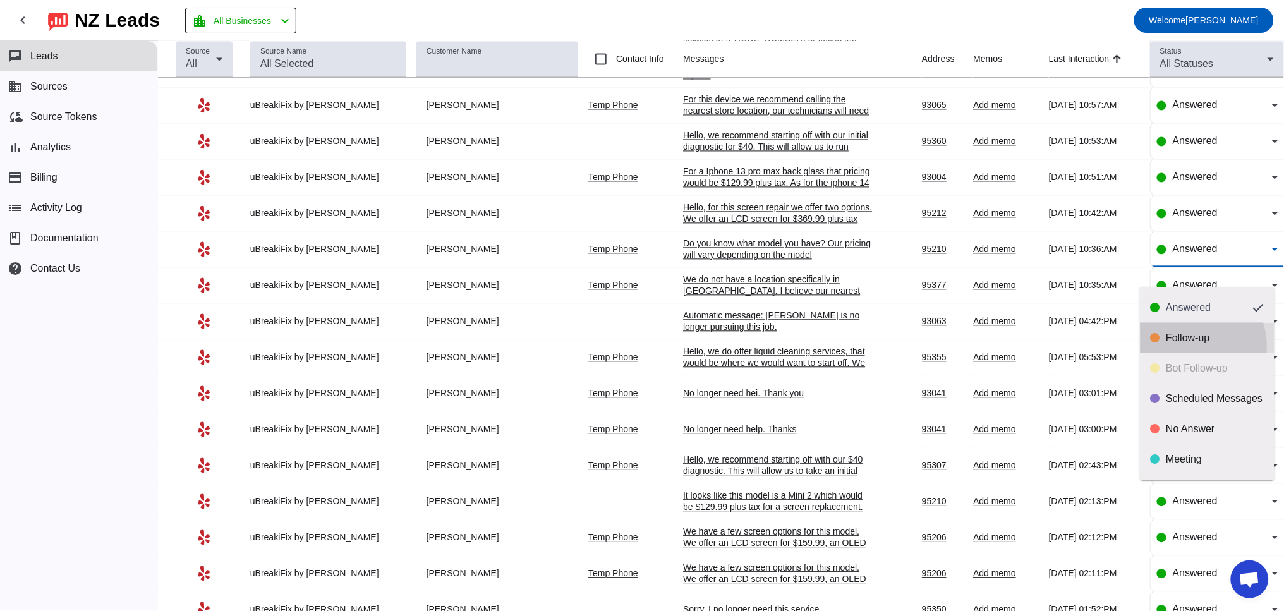
click at [1180, 347] on mat-option "Follow-up" at bounding box center [1207, 338] width 134 height 30
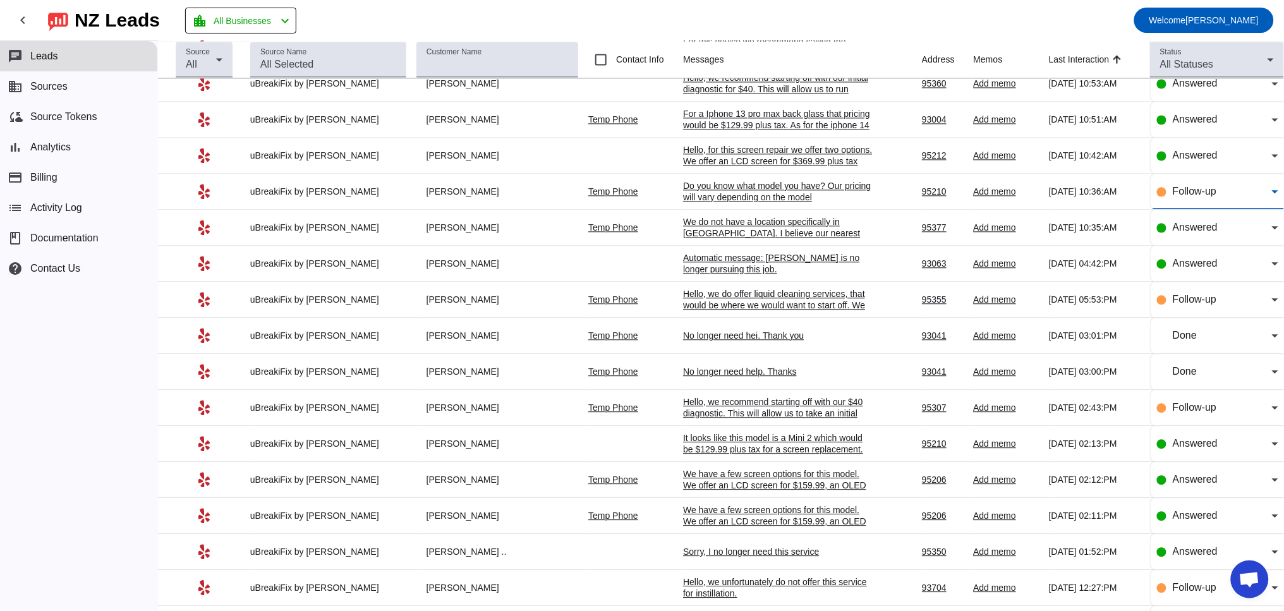
scroll to position [936, 0]
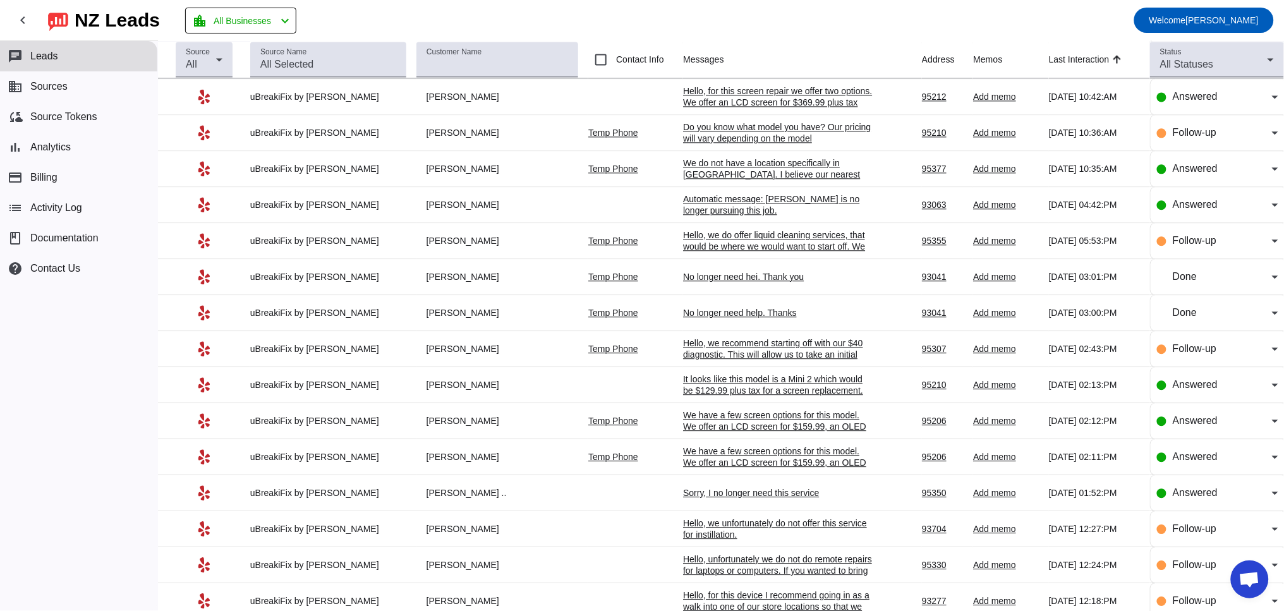
click at [773, 216] on div "Automatic message: [PERSON_NAME] is no longer pursuing this job." at bounding box center [778, 204] width 190 height 23
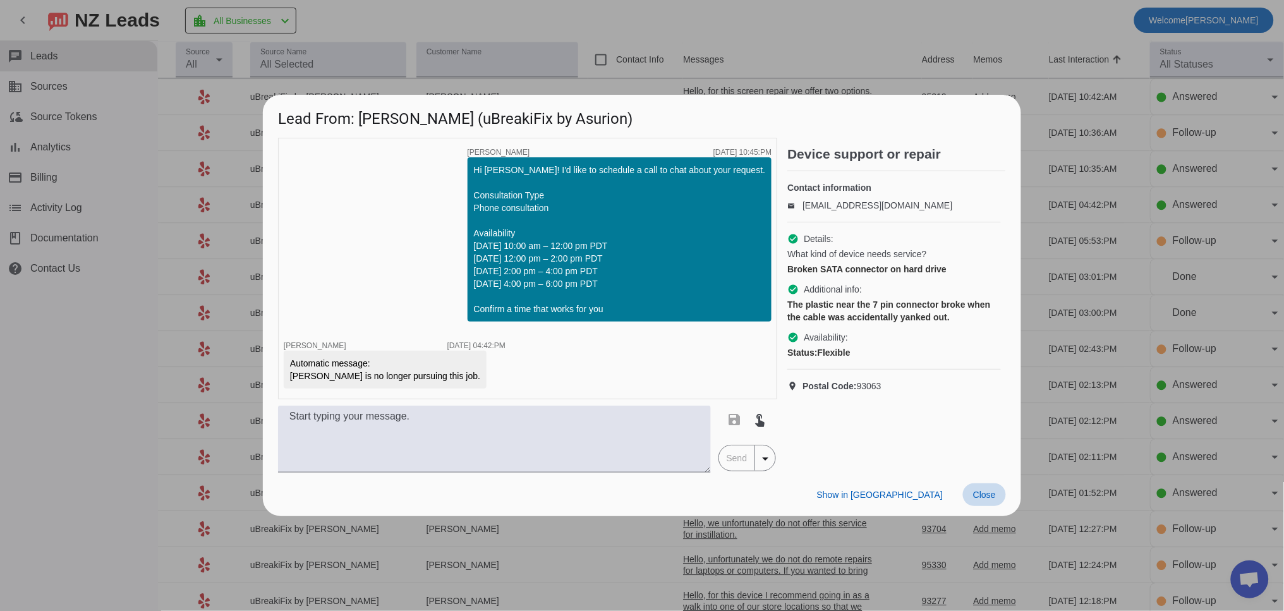
click at [983, 496] on span "Close" at bounding box center [984, 495] width 23 height 10
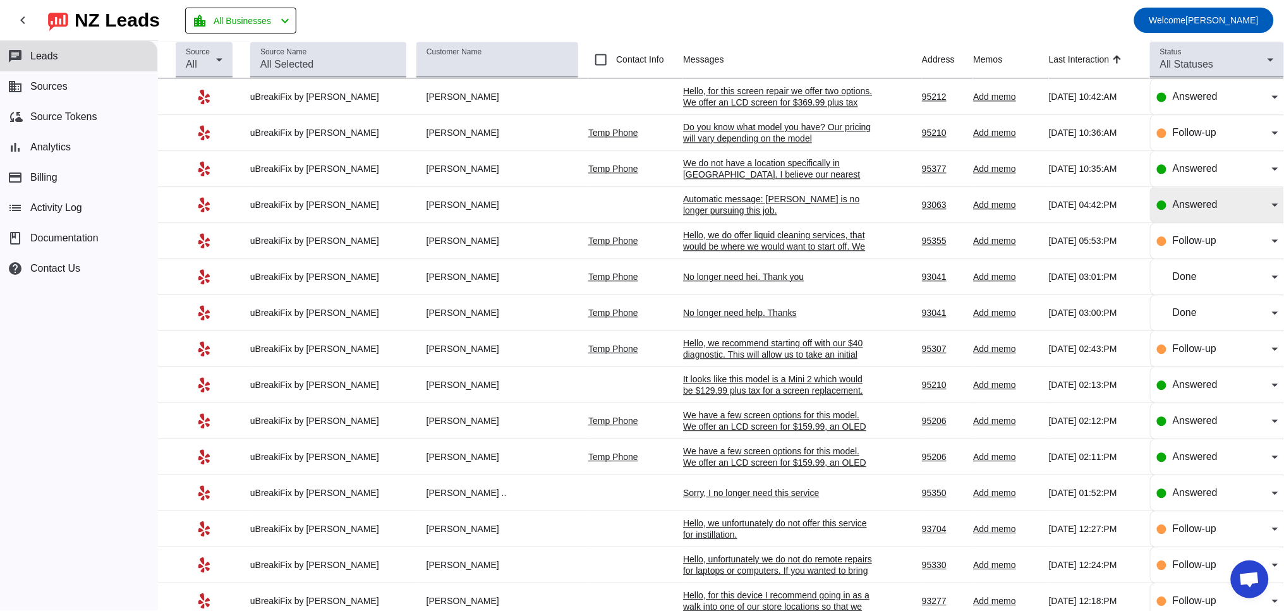
click at [1172, 210] on span "Answered" at bounding box center [1194, 204] width 45 height 11
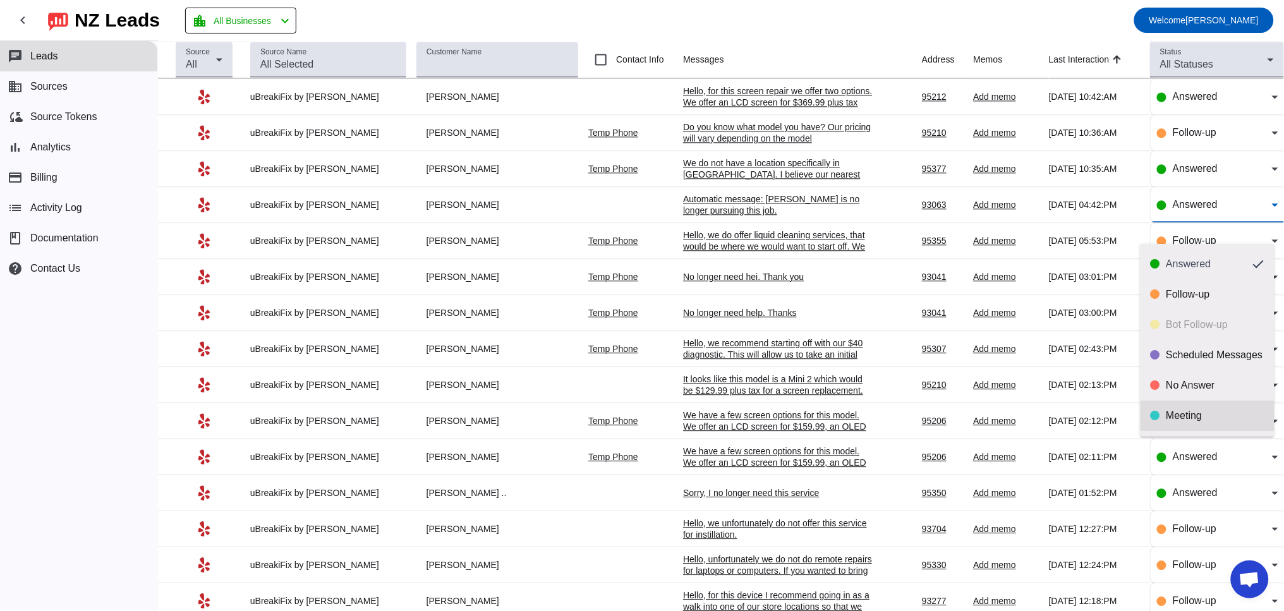
scroll to position [29, 0]
click at [1166, 416] on div "Done" at bounding box center [1215, 417] width 98 height 13
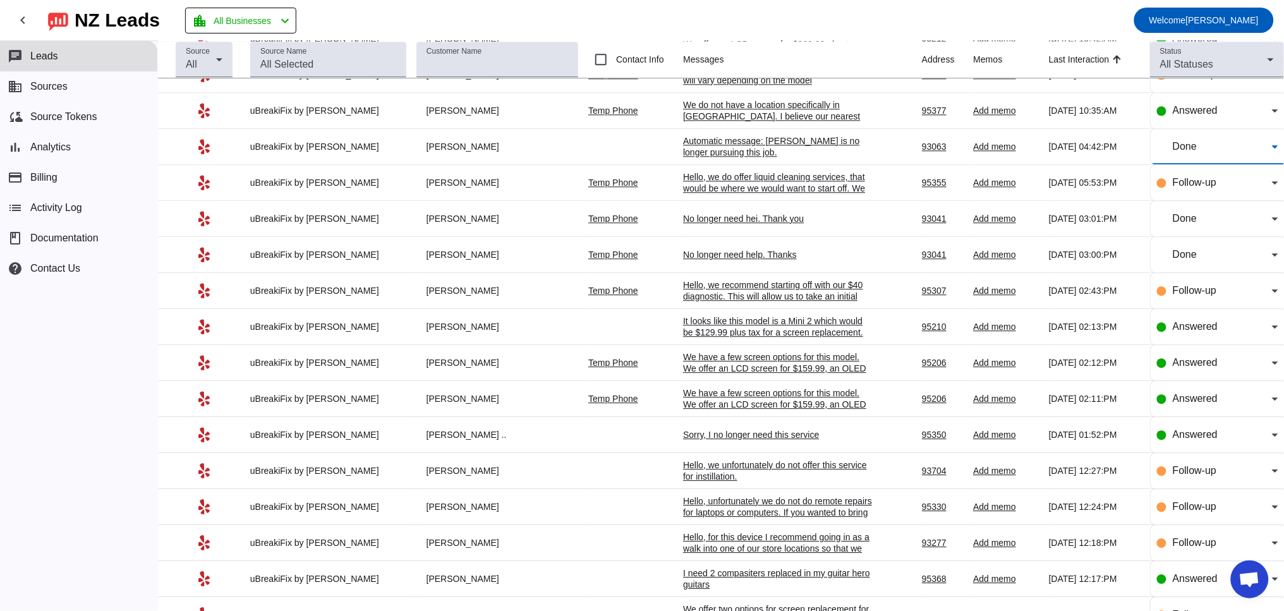
scroll to position [1052, 0]
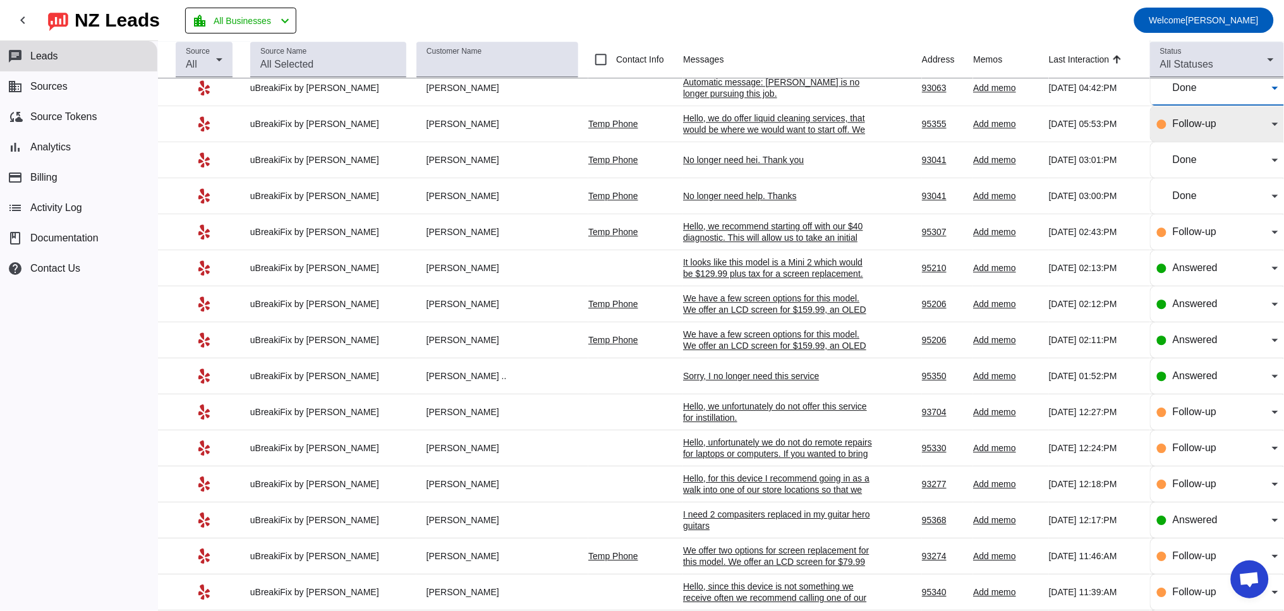
click at [1176, 131] on mat-select "Follow-up" at bounding box center [1224, 123] width 105 height 15
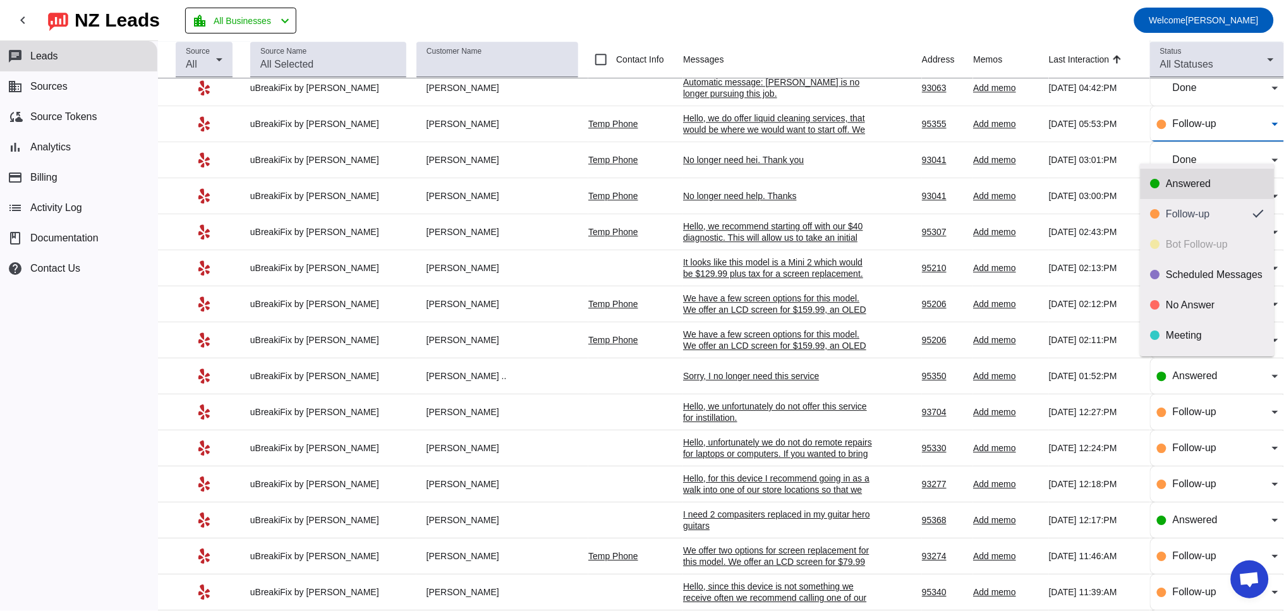
click at [1172, 182] on div "Answered" at bounding box center [1215, 184] width 98 height 13
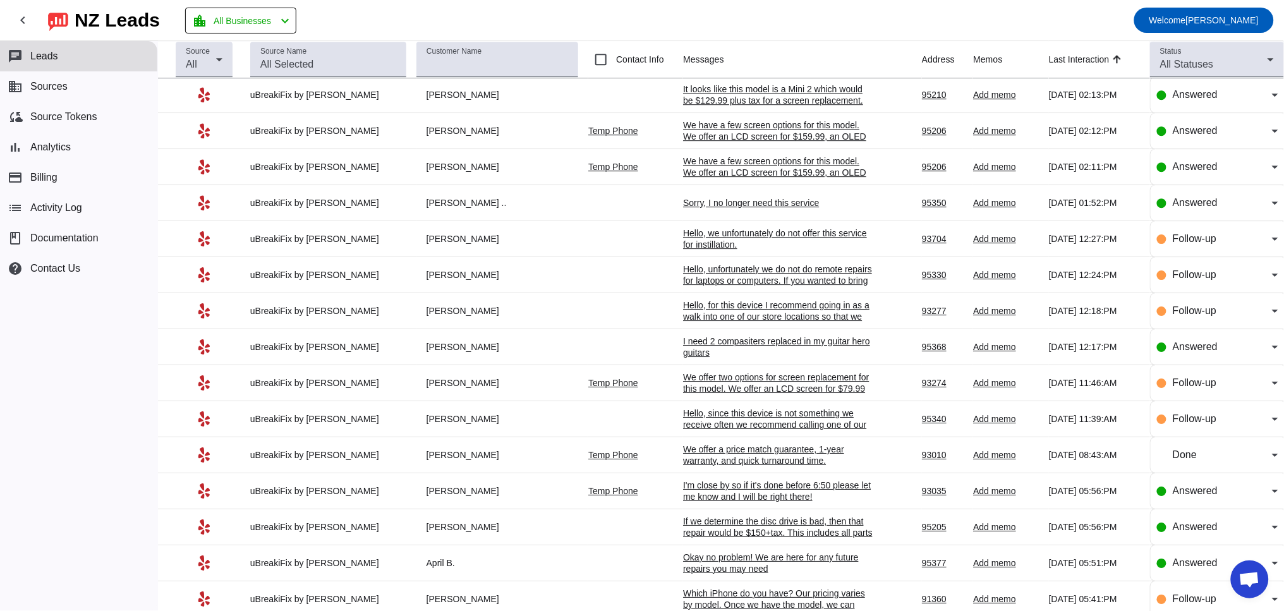
scroll to position [1287, 0]
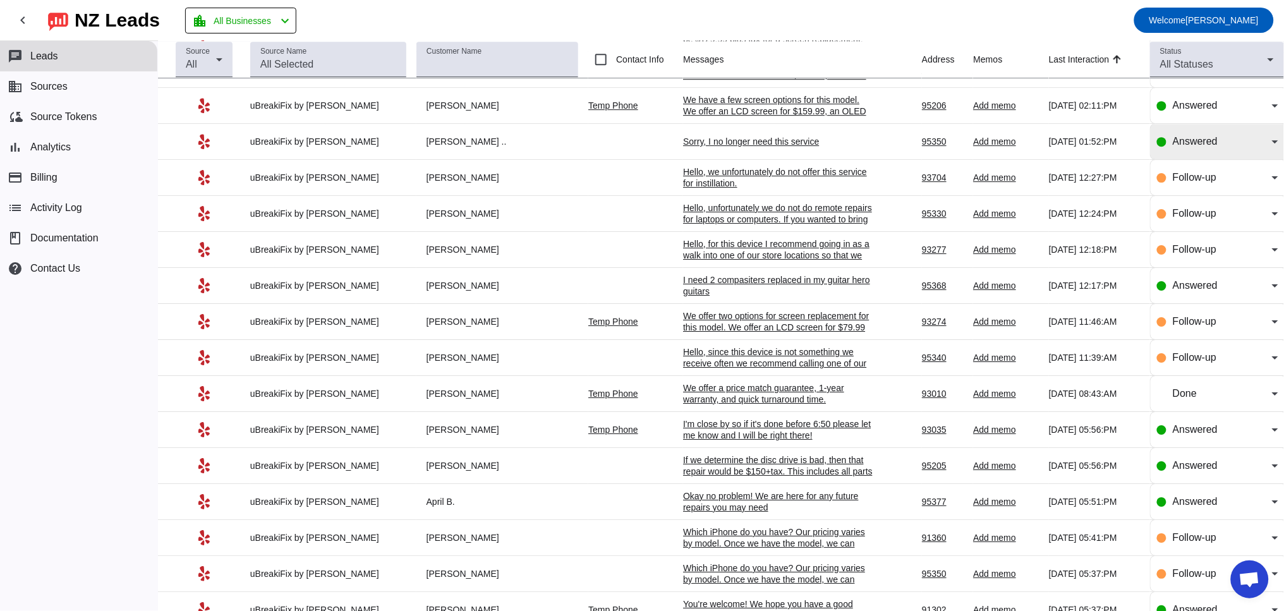
click at [1187, 147] on span "Answered" at bounding box center [1194, 141] width 45 height 11
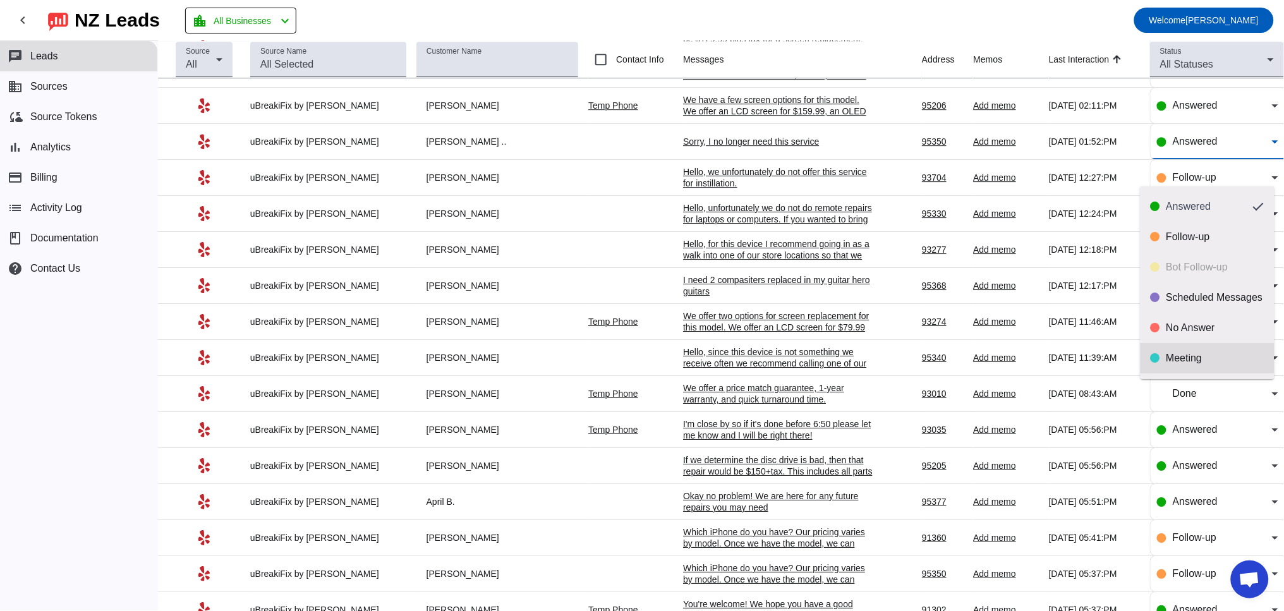
scroll to position [29, 0]
click at [1183, 354] on div "Done" at bounding box center [1215, 359] width 98 height 13
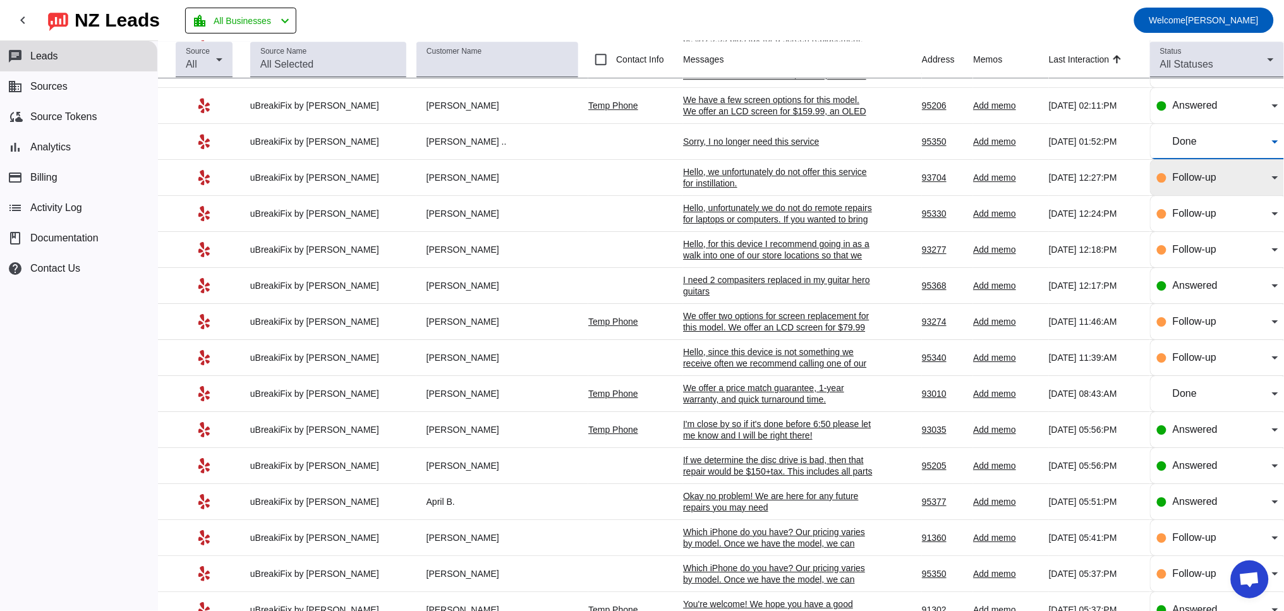
click at [1178, 195] on div "Follow-up" at bounding box center [1217, 177] width 121 height 35
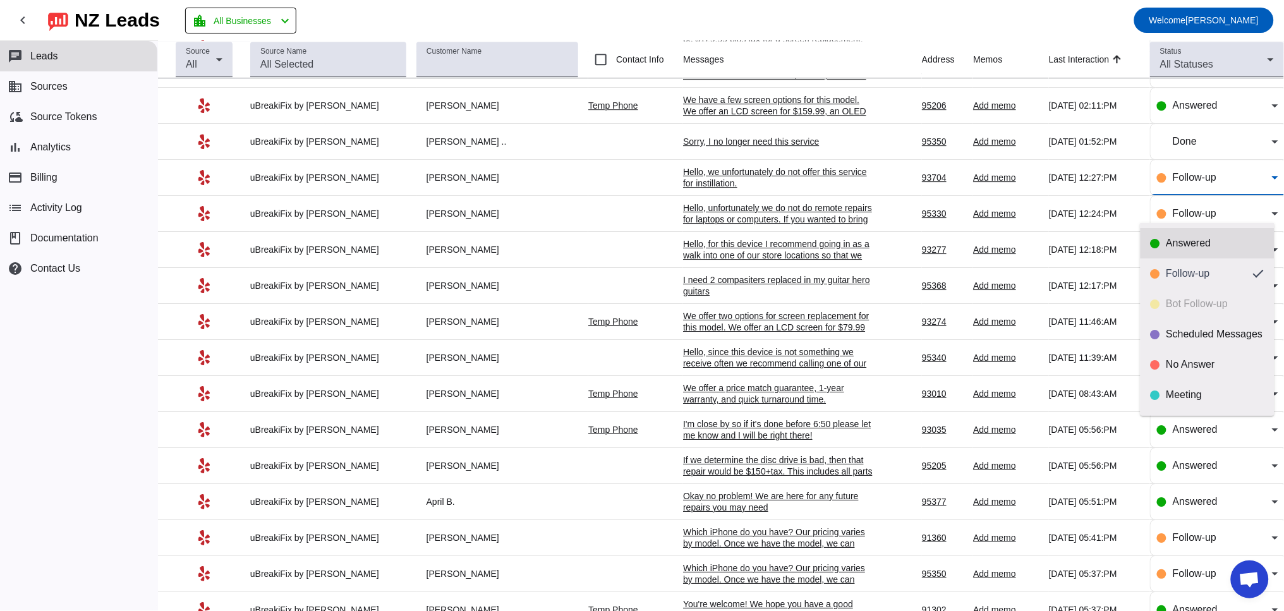
click at [1174, 251] on mat-option "Answered" at bounding box center [1207, 243] width 134 height 30
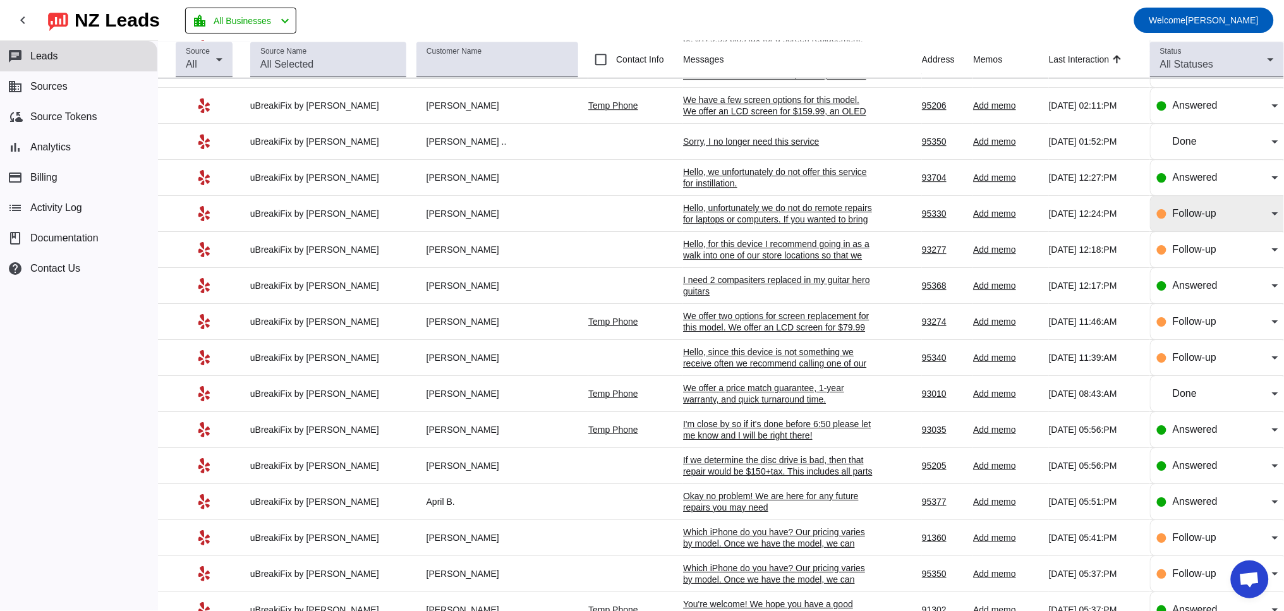
click at [1186, 231] on div "Follow-up" at bounding box center [1217, 213] width 121 height 35
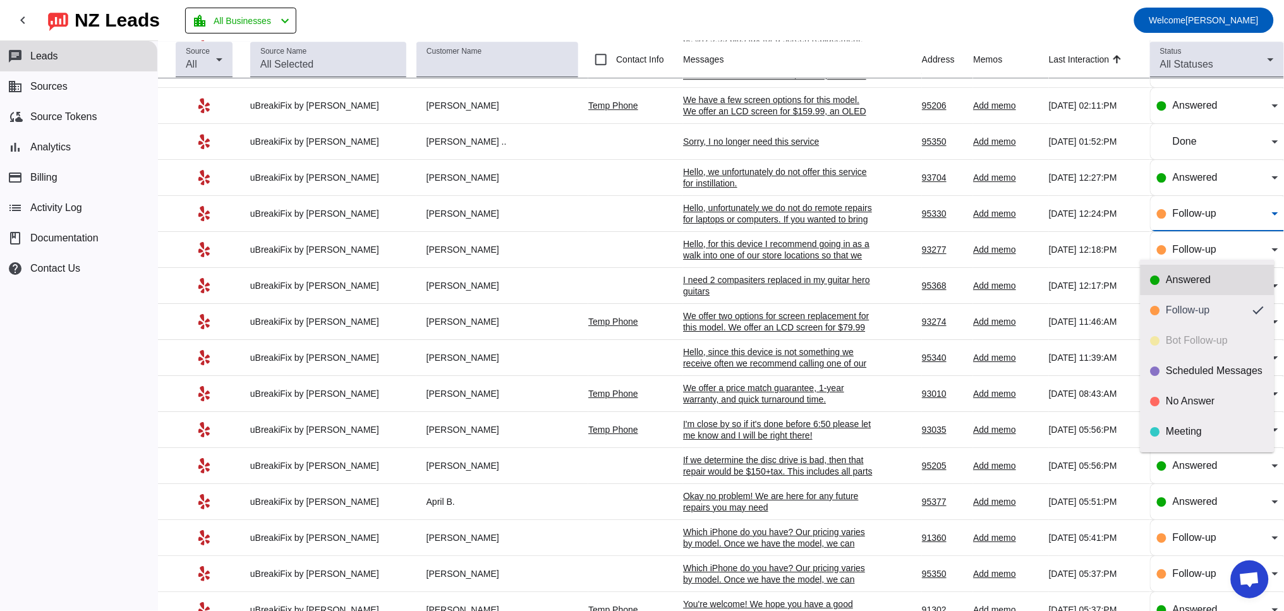
click at [1160, 279] on div "Answered" at bounding box center [1207, 280] width 114 height 13
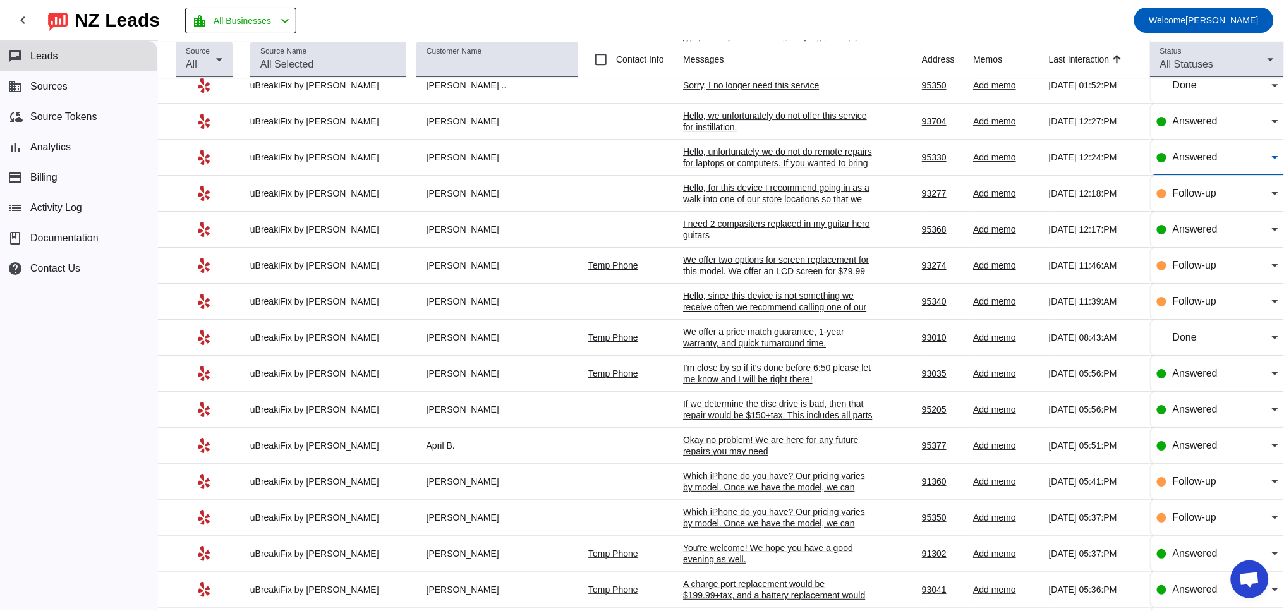
scroll to position [1404, 0]
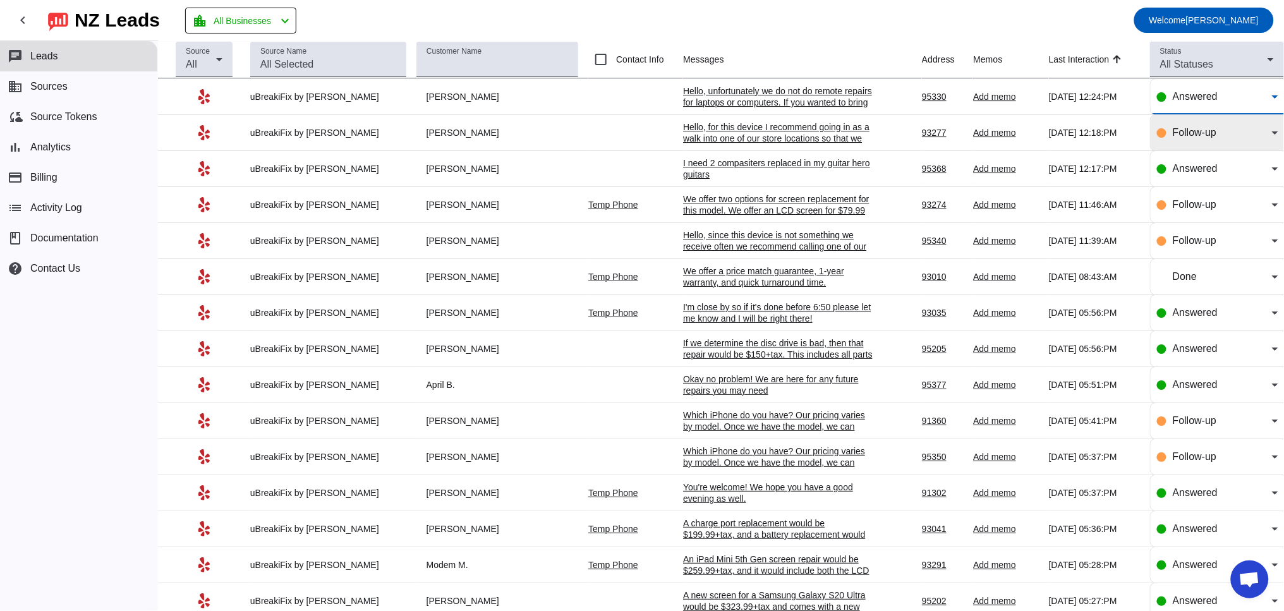
click at [1199, 138] on span "Follow-up" at bounding box center [1194, 132] width 44 height 11
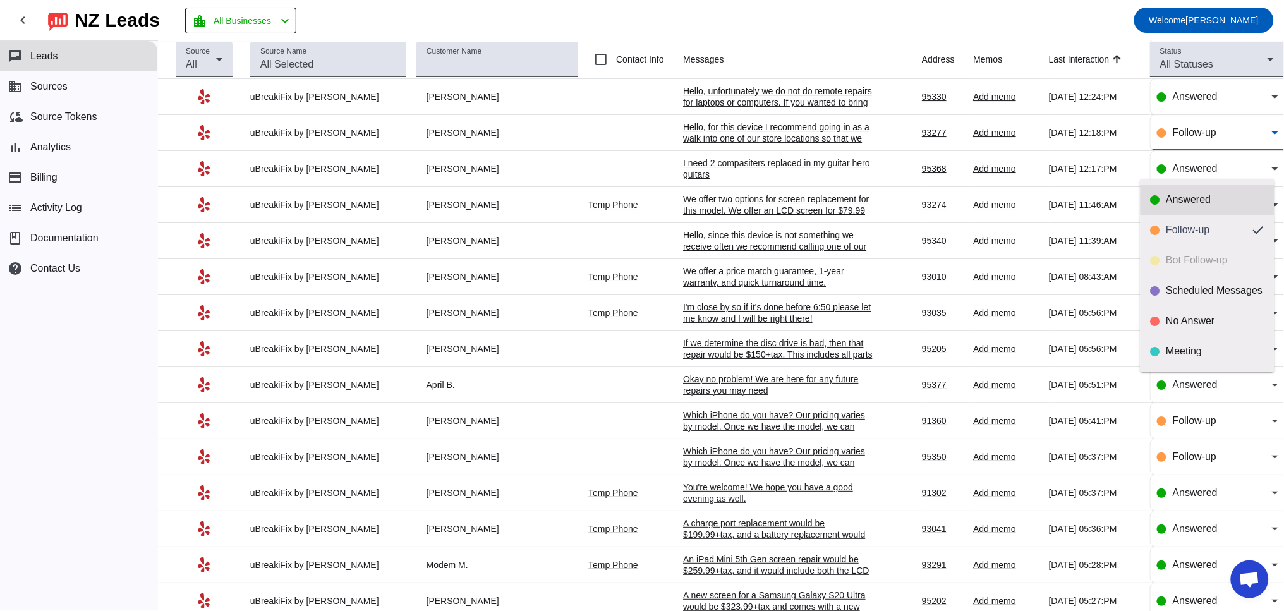
click at [1177, 203] on div "Answered" at bounding box center [1215, 199] width 98 height 13
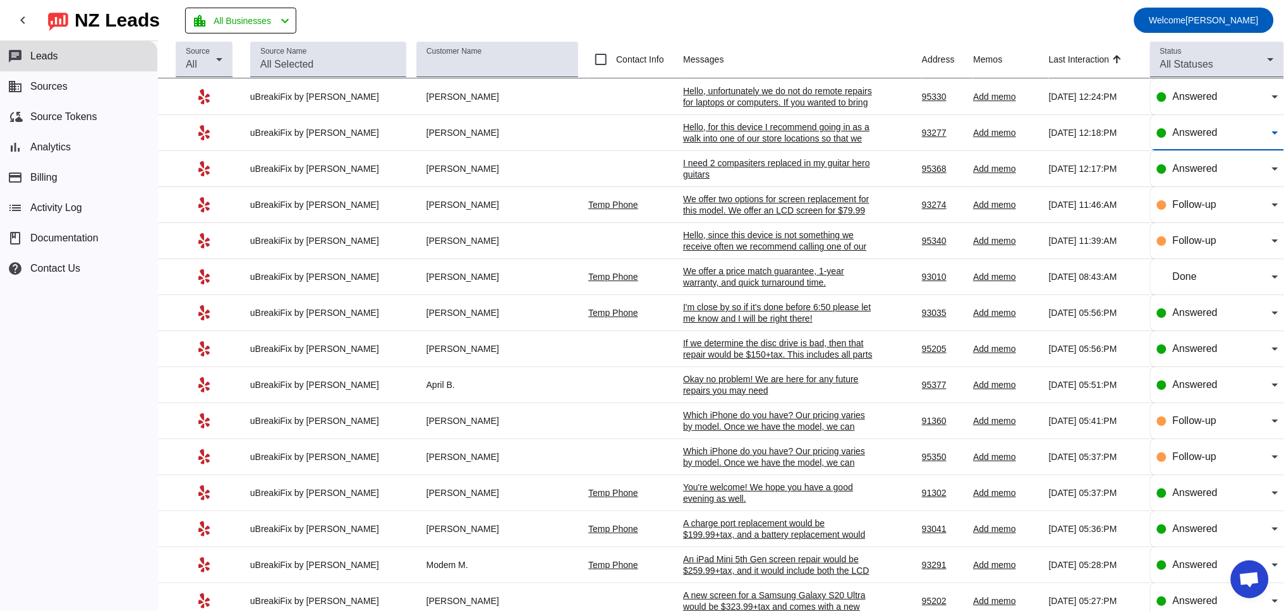
click at [728, 180] on div "I need 2 compasiters replaced in my guitar hero guitars" at bounding box center [778, 168] width 190 height 23
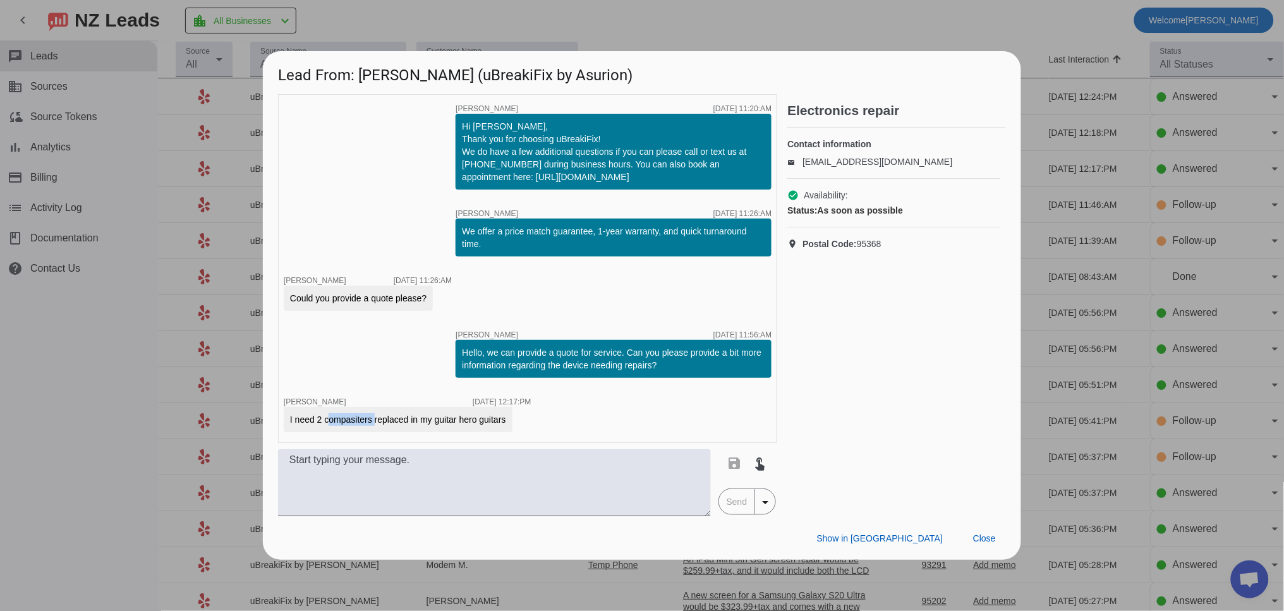
drag, startPoint x: 325, startPoint y: 419, endPoint x: 376, endPoint y: 425, distance: 51.5
click at [376, 425] on div "I need 2 compasiters replaced in my guitar hero guitars" at bounding box center [398, 419] width 216 height 13
copy div "compasiters"
click at [349, 418] on div "I need 2 compasiters replaced in my guitar hero guitars" at bounding box center [398, 419] width 216 height 13
drag, startPoint x: 325, startPoint y: 421, endPoint x: 519, endPoint y: 431, distance: 194.2
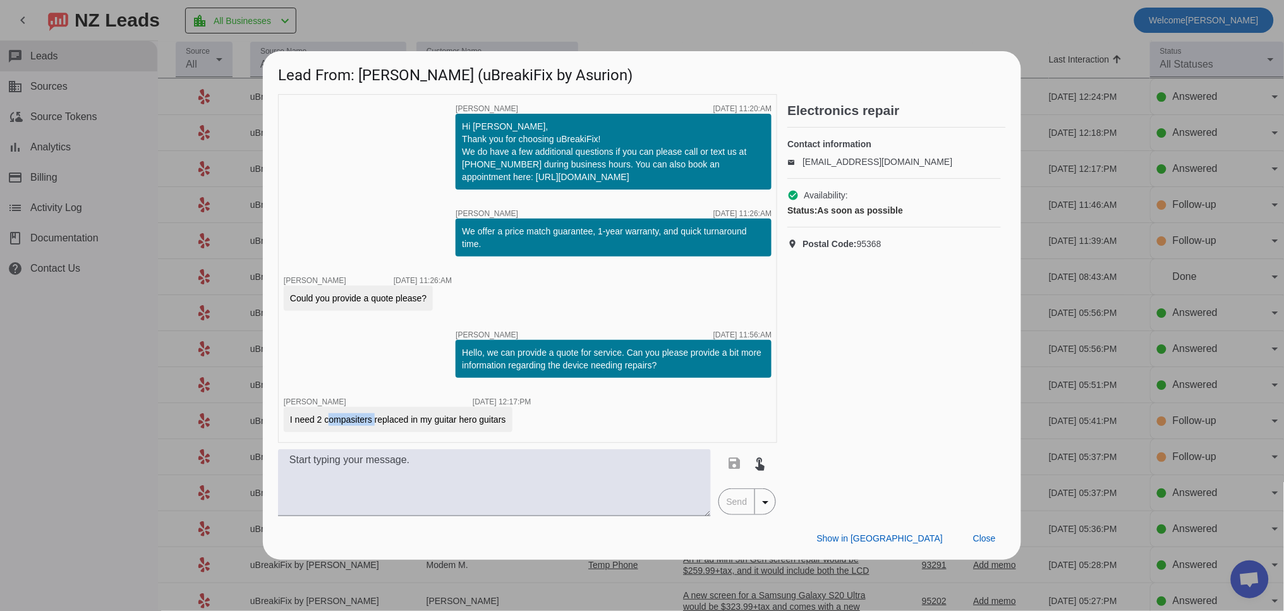
click at [512, 431] on div "I need 2 compasiters replaced in my guitar hero guitars" at bounding box center [398, 419] width 229 height 25
copy div "compasiters replaced in my guitar hero guitars"
click at [296, 423] on div "I need 2 compasiters replaced in my guitar hero guitars" at bounding box center [398, 419] width 216 height 13
drag, startPoint x: 287, startPoint y: 421, endPoint x: 538, endPoint y: 421, distance: 250.8
click at [531, 421] on div "I need 2 compasiters replaced in my guitar hero guitars" at bounding box center [408, 419] width 248 height 25
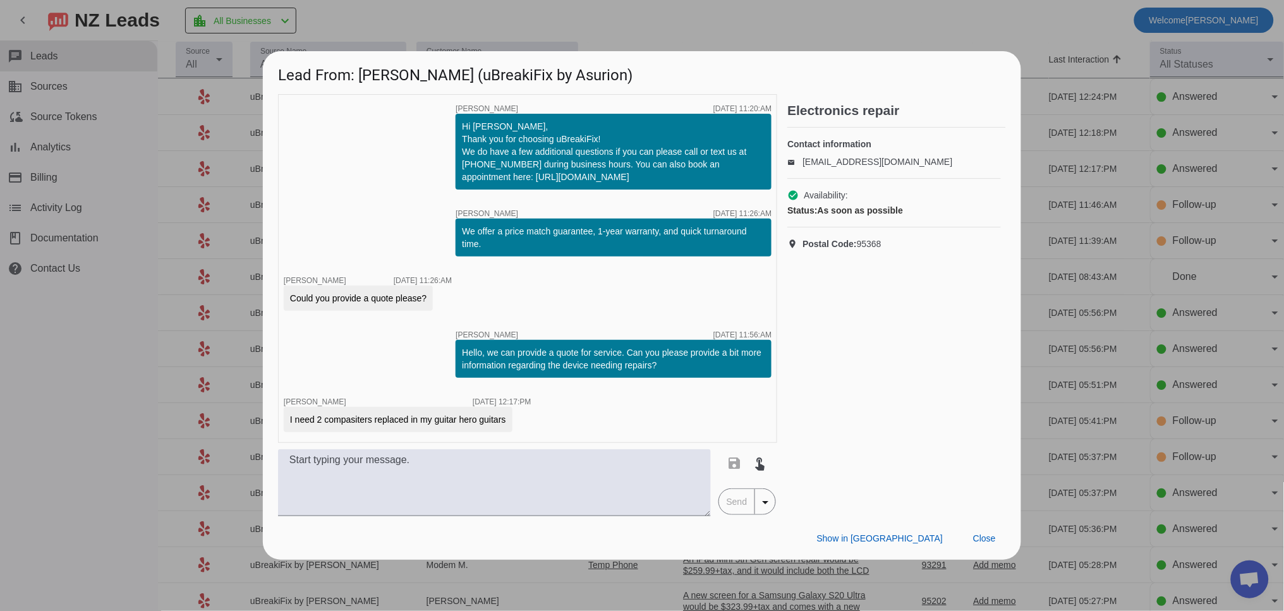
copy div "I need 2 compasiters replaced in my guitar hero guitars"
click at [981, 539] on span "Close" at bounding box center [984, 538] width 23 height 10
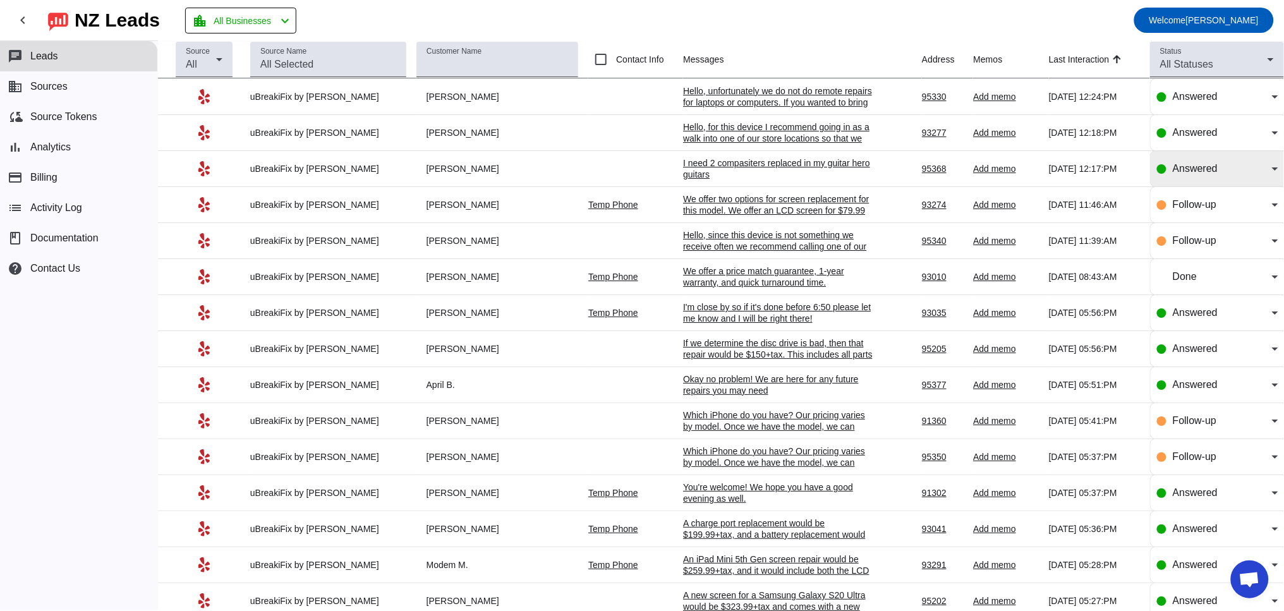
click at [1184, 174] on span "Answered" at bounding box center [1194, 168] width 45 height 11
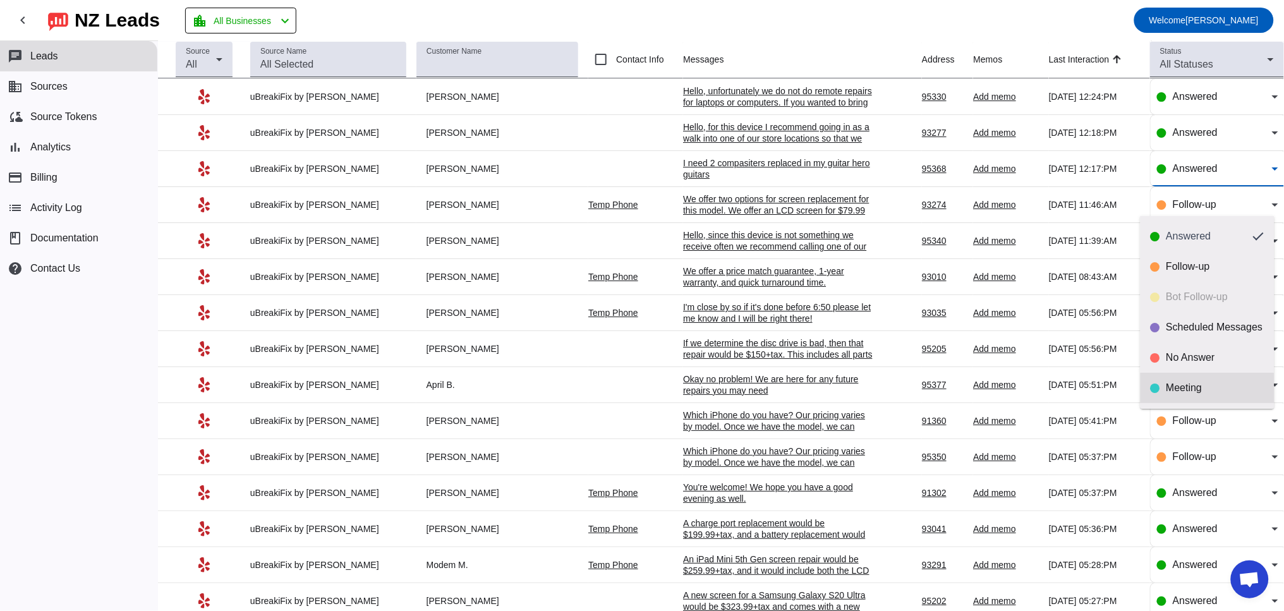
click at [1193, 389] on div "Meeting" at bounding box center [1215, 388] width 98 height 13
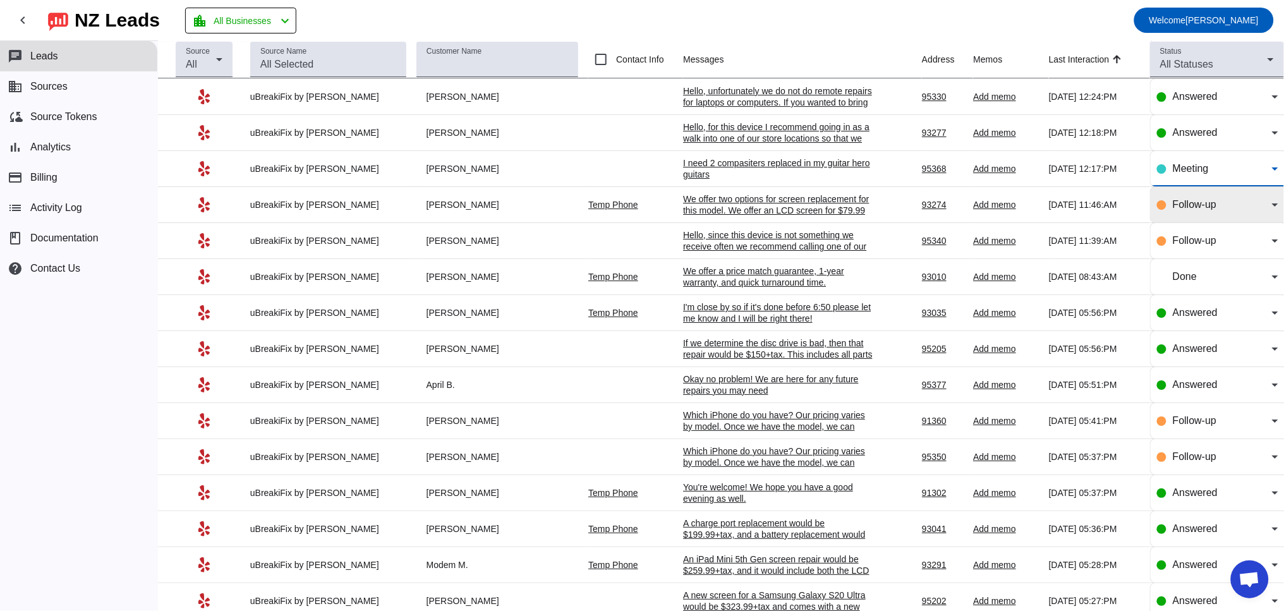
click at [1210, 212] on div "Follow-up" at bounding box center [1221, 204] width 99 height 15
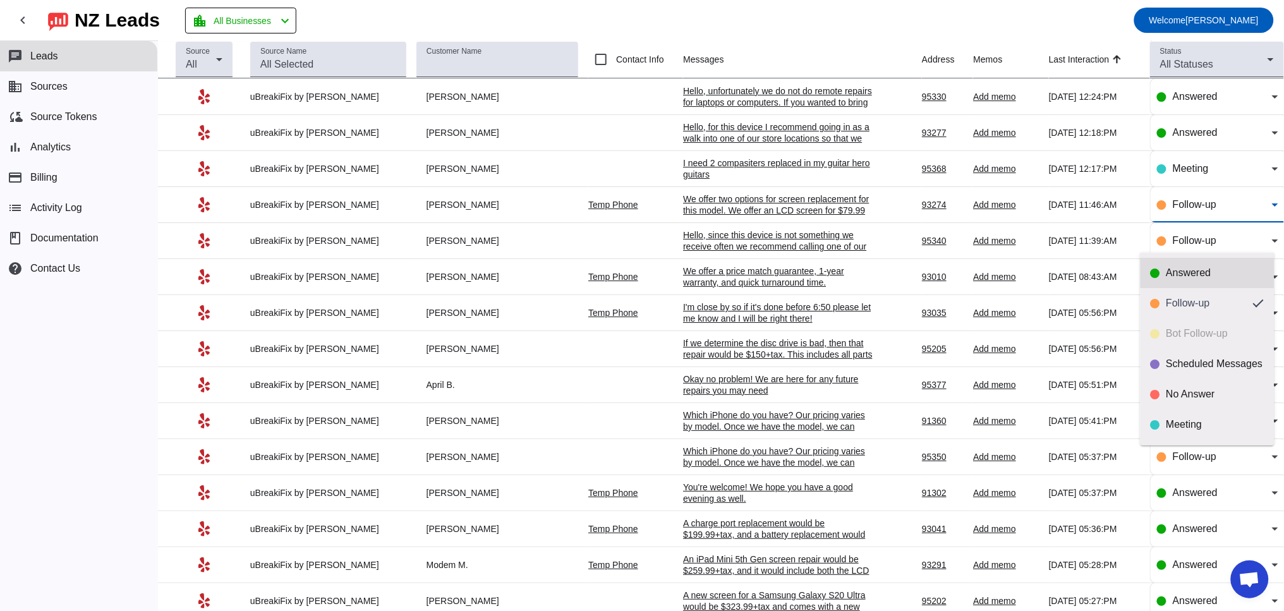
click at [1190, 275] on div "Answered" at bounding box center [1215, 273] width 98 height 13
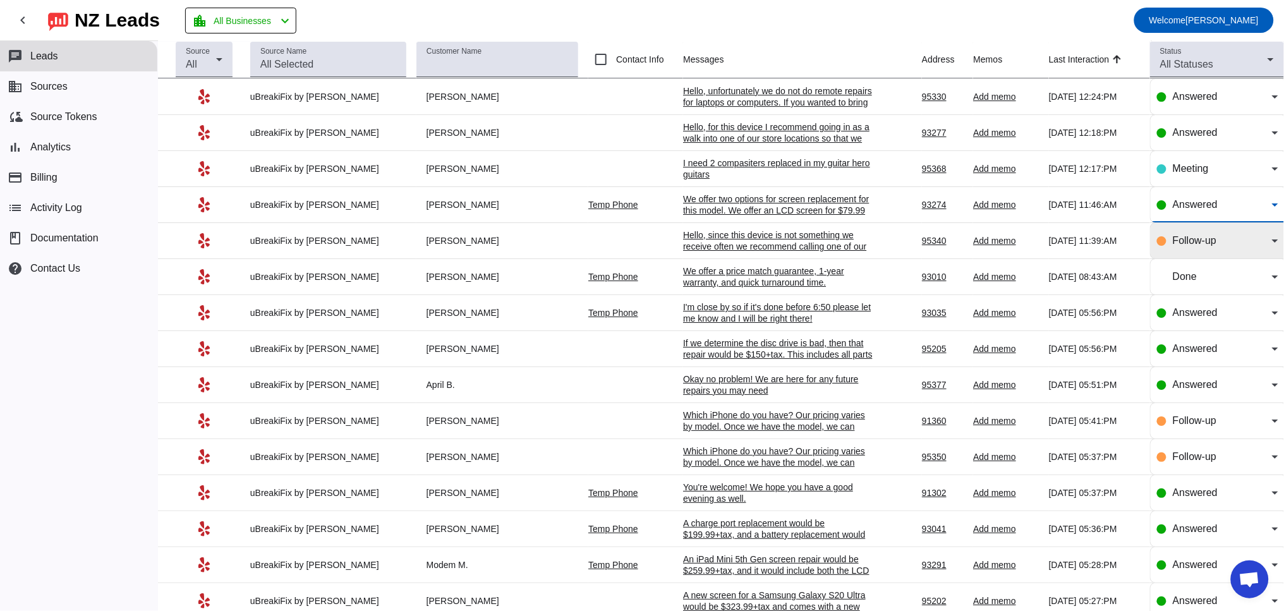
click at [1241, 248] on div "Follow-up" at bounding box center [1221, 240] width 99 height 15
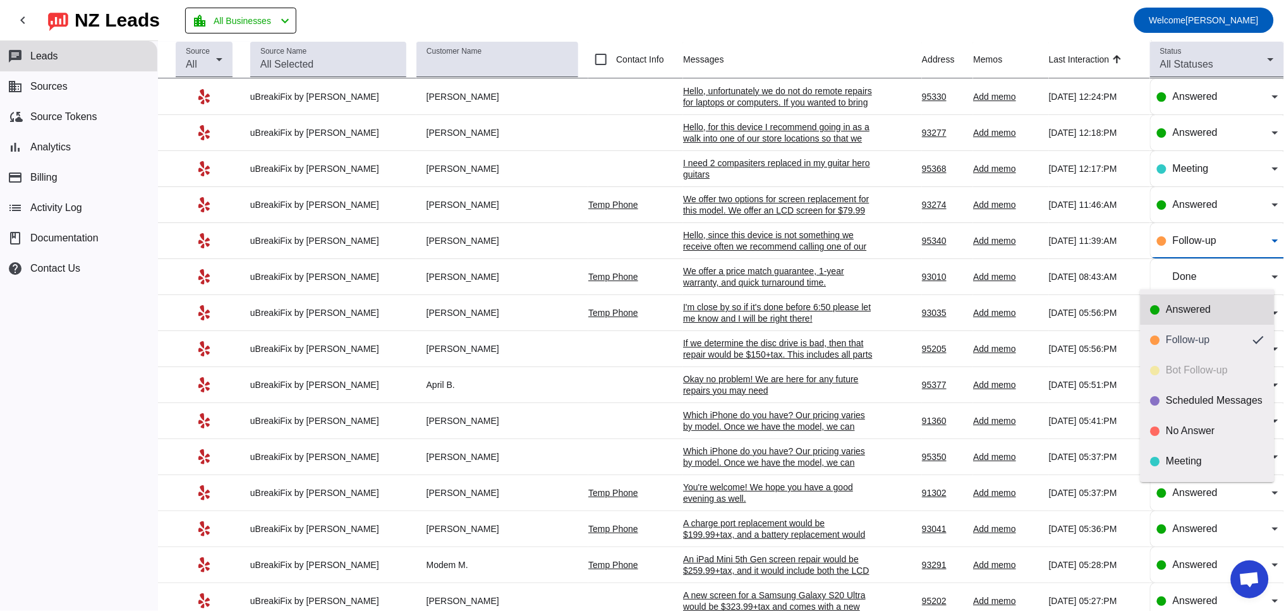
click at [1182, 306] on div "Answered" at bounding box center [1215, 309] width 98 height 13
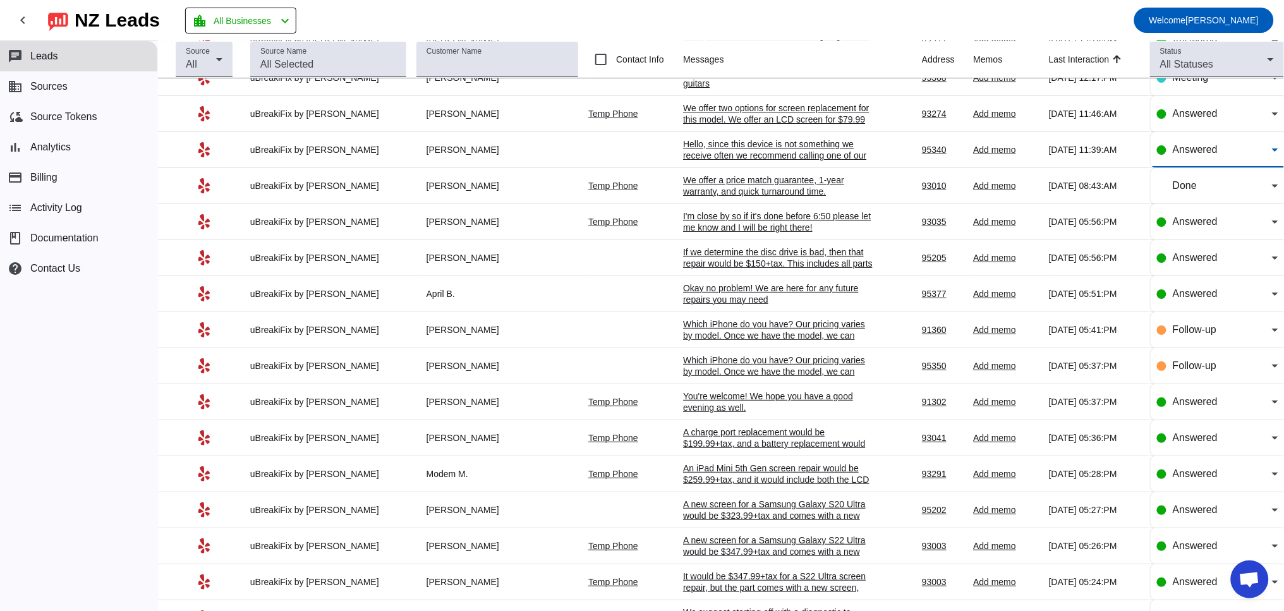
scroll to position [1521, 0]
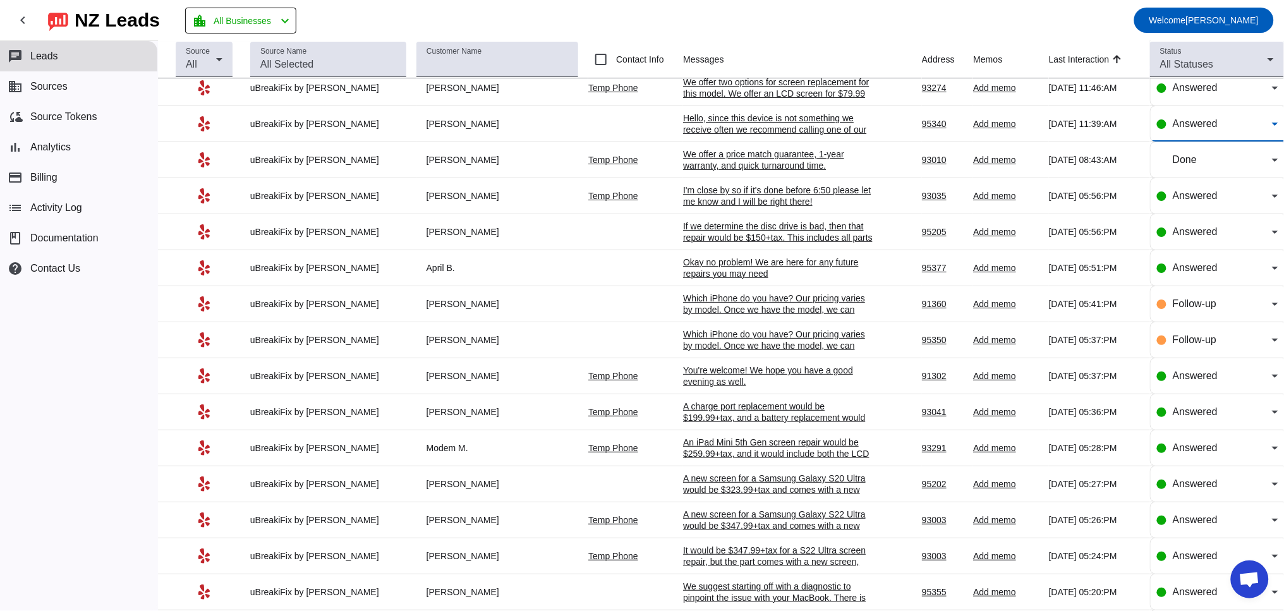
click at [754, 171] on div "We offer a price match guarantee, 1-year warranty, and quick turnaround time.​" at bounding box center [778, 159] width 190 height 23
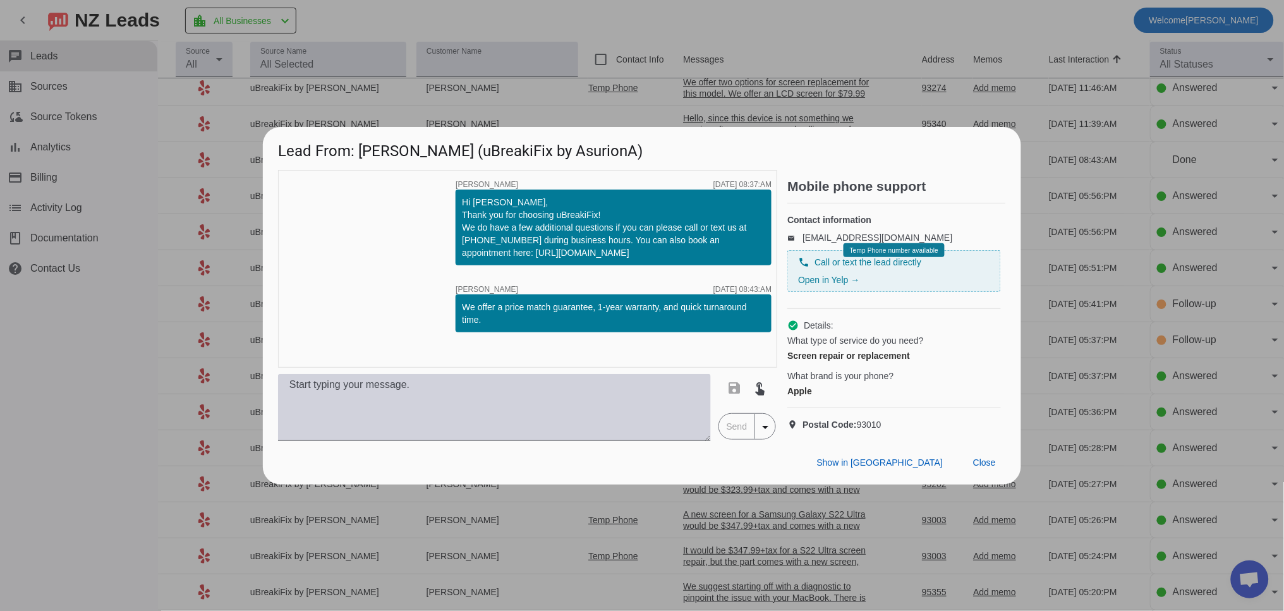
click at [385, 427] on textarea at bounding box center [494, 407] width 433 height 67
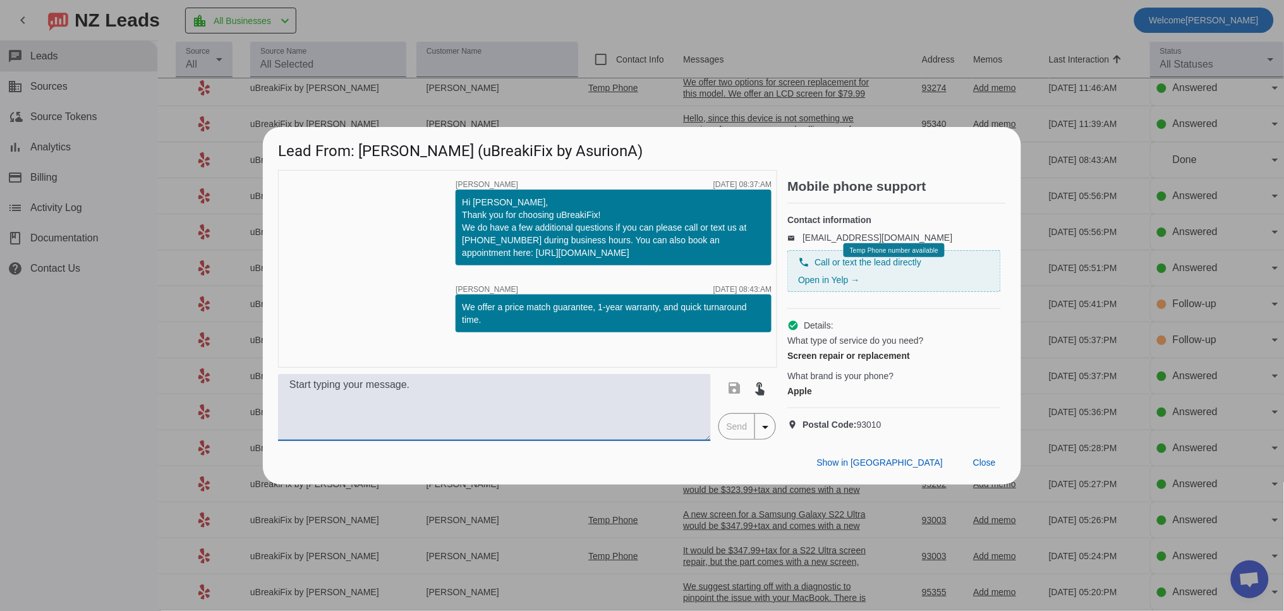
paste textarea "Which iPhone do you have? Our pricing varies by model. Once we have the model, …"
type textarea "Which iPhone do you have? Our pricing varies by model. Once we have the model, …"
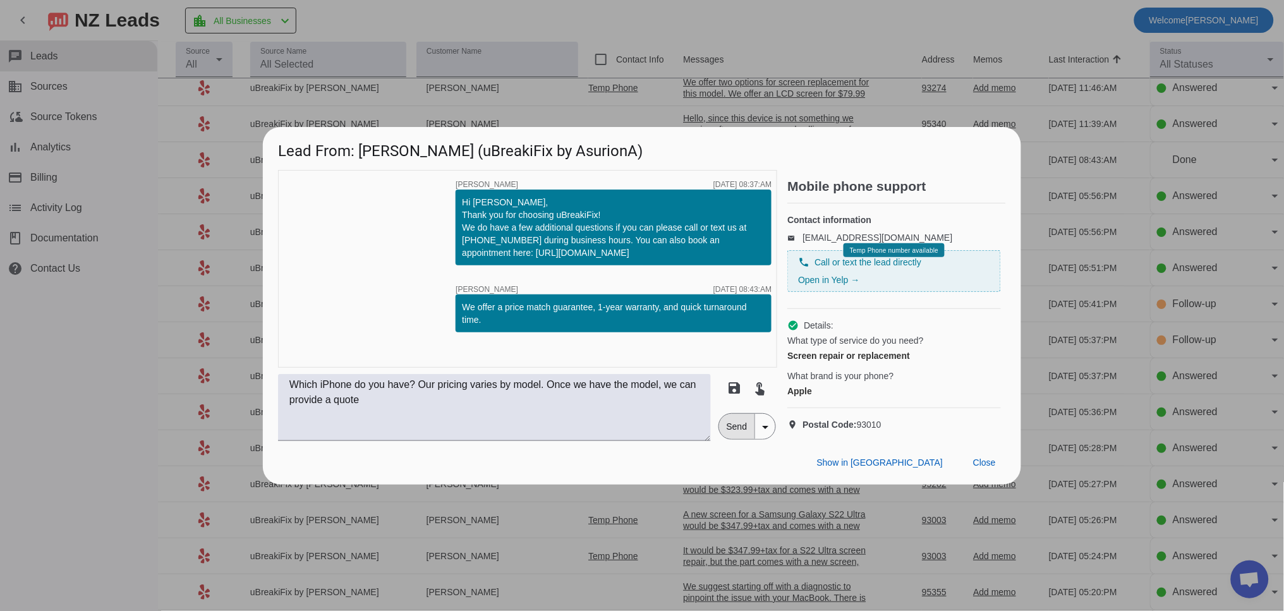
click at [736, 439] on span "Send" at bounding box center [737, 426] width 36 height 25
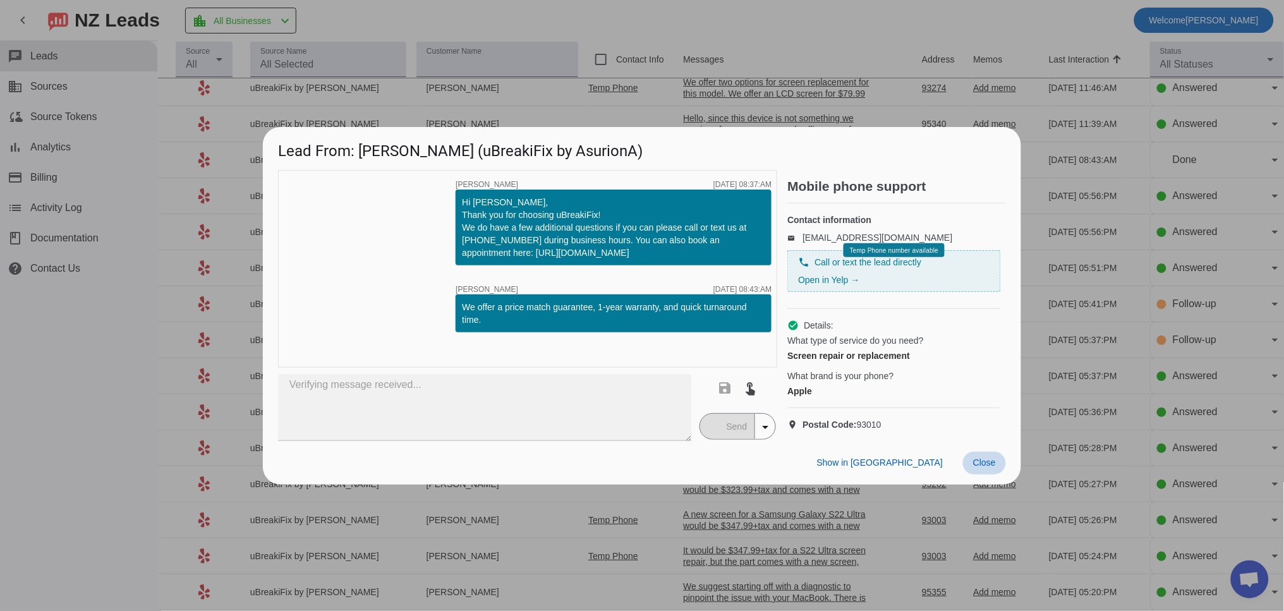
type textarea "Which iPhone do you have? Our pricing varies by model. Once we have the model, …"
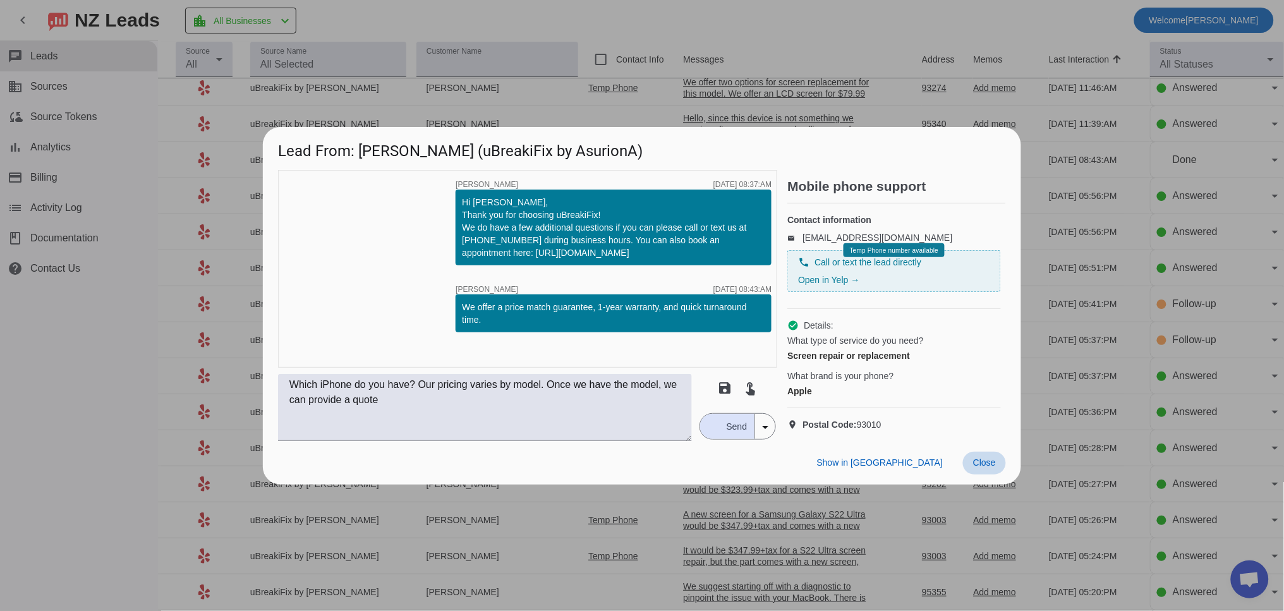
click at [984, 467] on span "Close" at bounding box center [984, 462] width 23 height 10
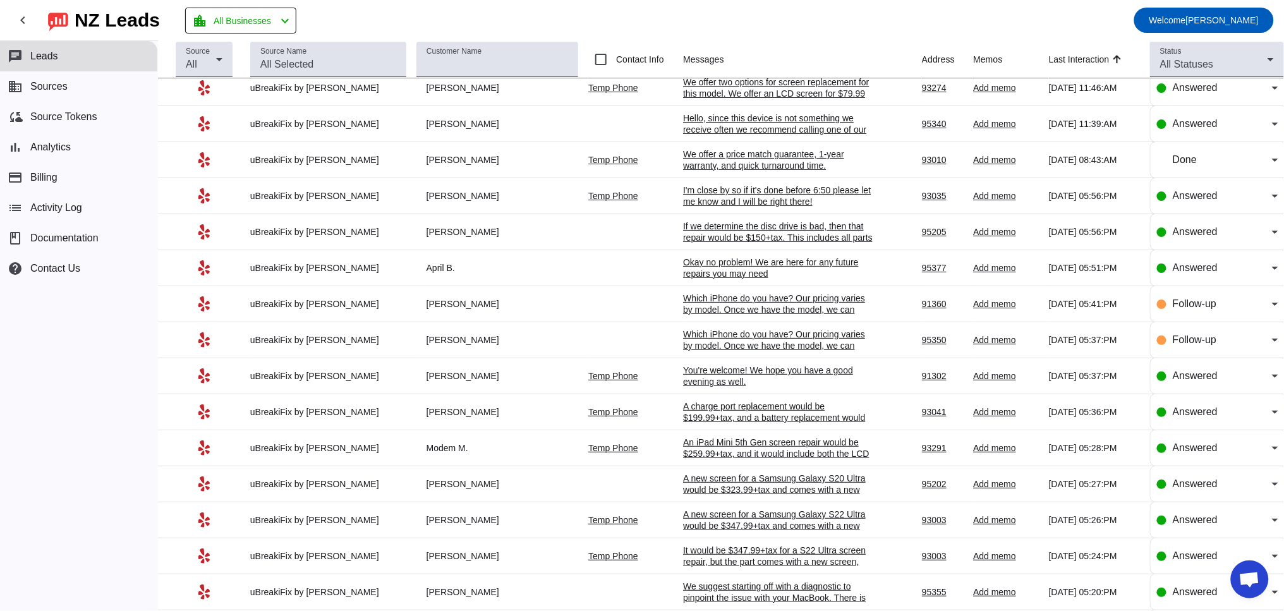
click at [769, 171] on div "We offer a price match guarantee, 1-year warranty, and quick turnaround time.​" at bounding box center [778, 159] width 190 height 23
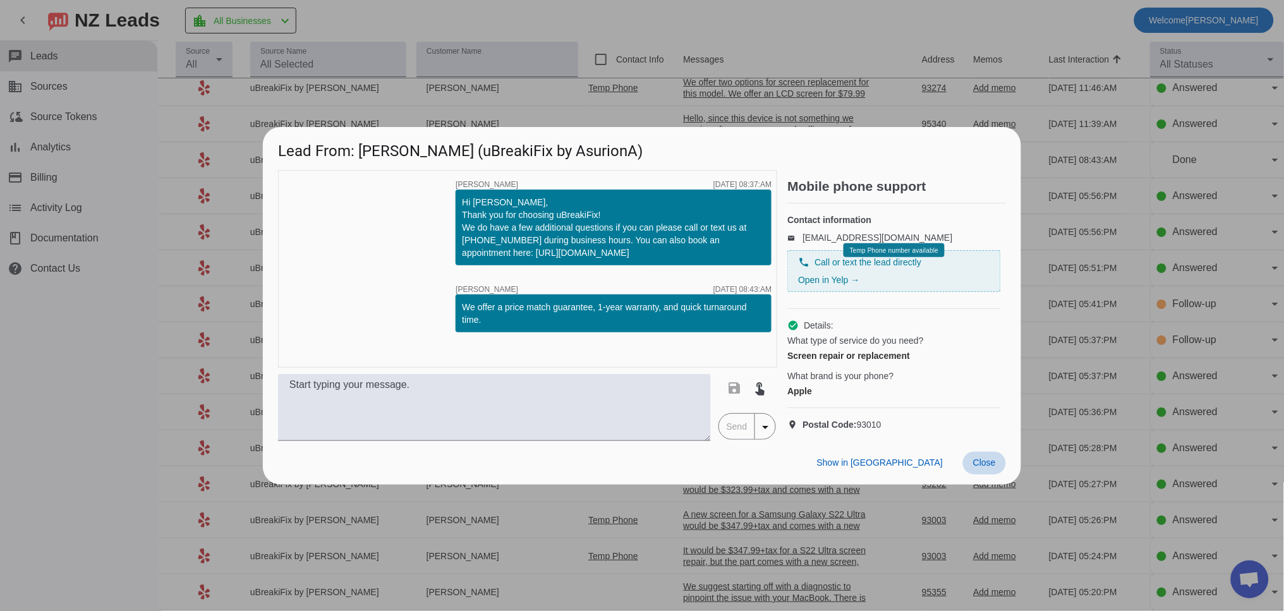
click at [994, 467] on span "Close" at bounding box center [984, 462] width 23 height 10
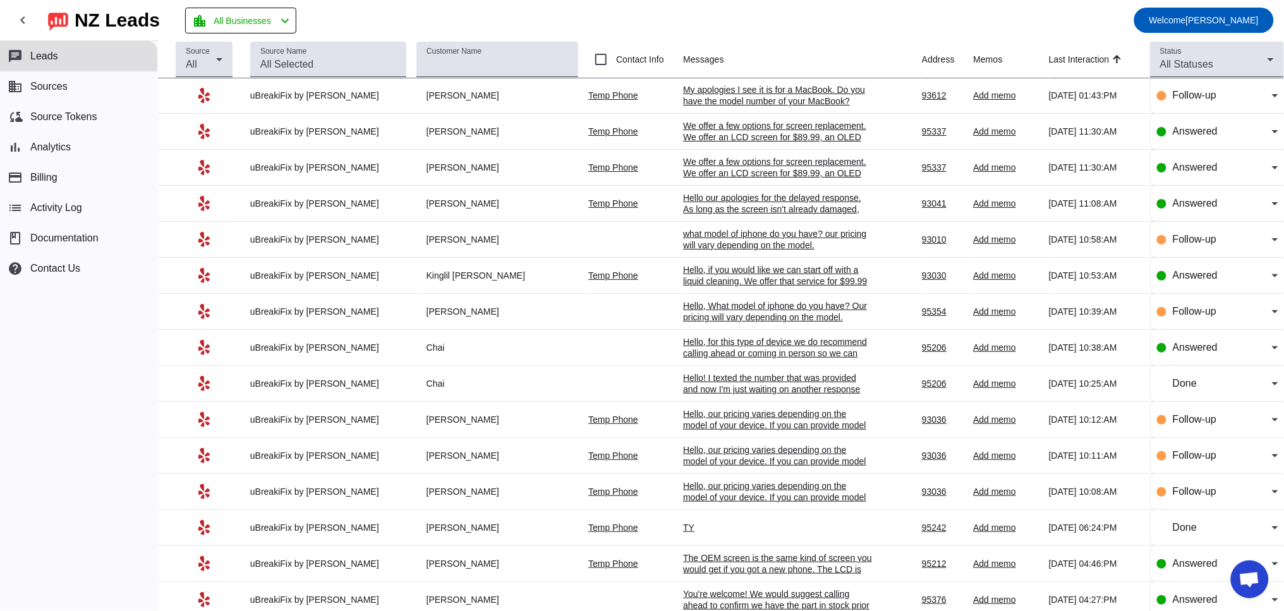
scroll to position [0, 0]
